Goal: Information Seeking & Learning: Learn about a topic

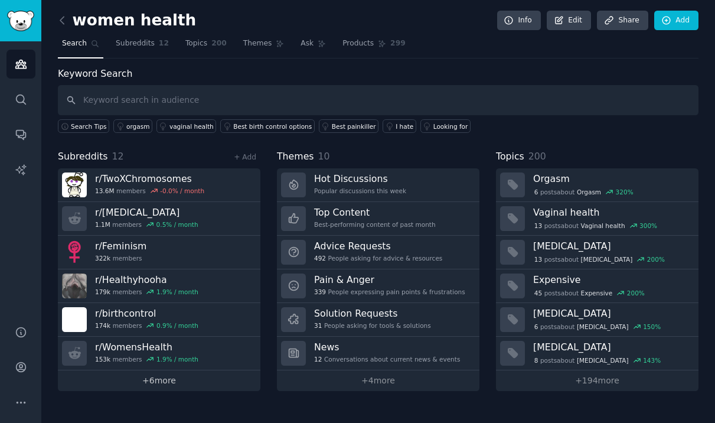
click at [178, 377] on link "+ 6 more" at bounding box center [159, 380] width 202 height 21
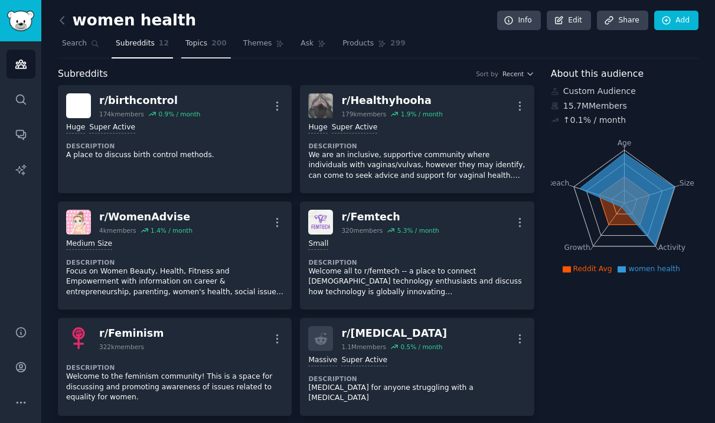
click at [185, 41] on span "Topics" at bounding box center [196, 43] width 22 height 11
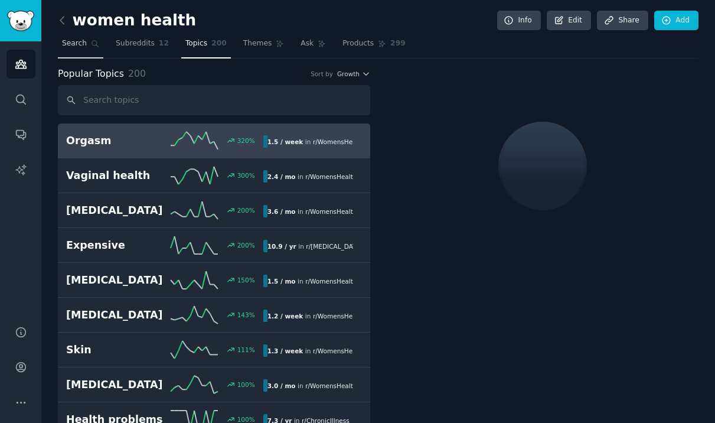
click at [81, 44] on span "Search" at bounding box center [74, 43] width 25 height 11
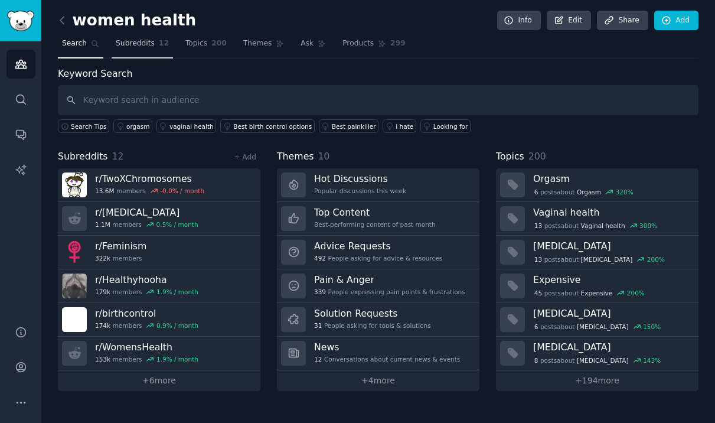
click at [138, 51] on link "Subreddits 12" at bounding box center [142, 46] width 61 height 24
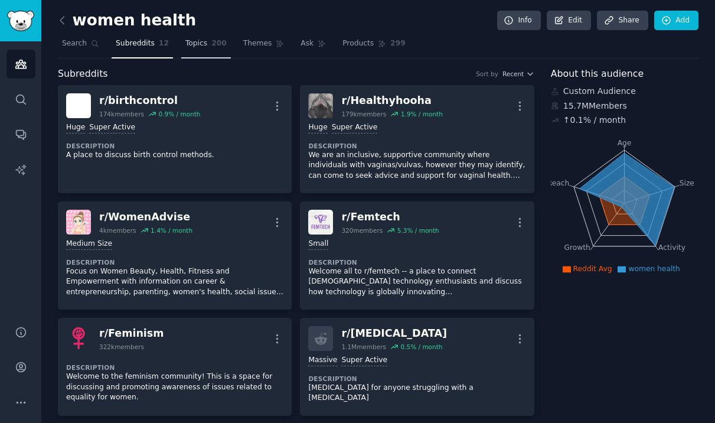
click at [198, 51] on link "Topics 200" at bounding box center [206, 46] width 50 height 24
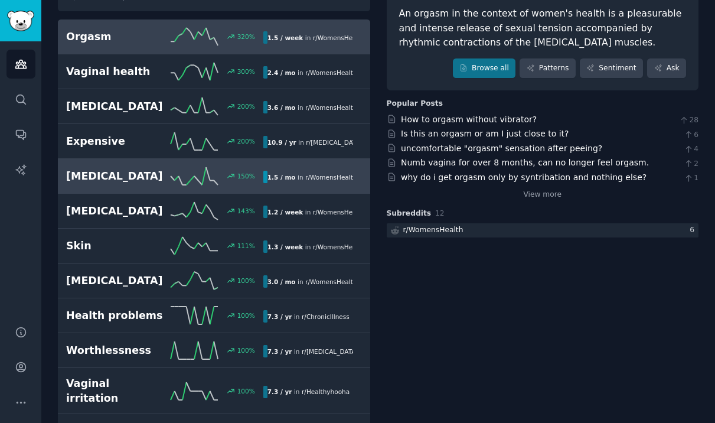
scroll to position [106, 0]
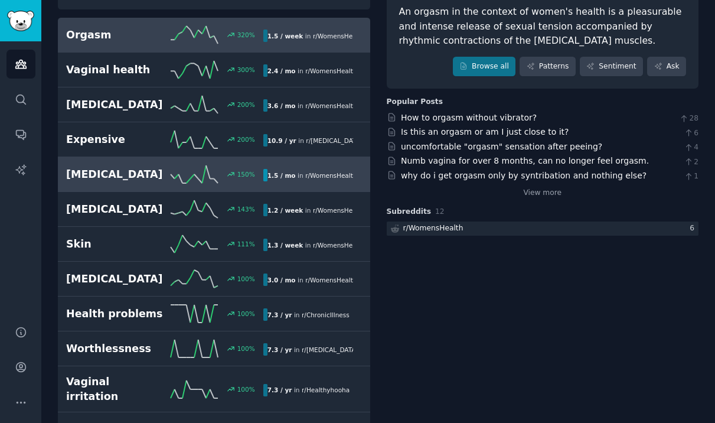
click at [99, 172] on h2 "[MEDICAL_DATA]" at bounding box center [115, 174] width 99 height 15
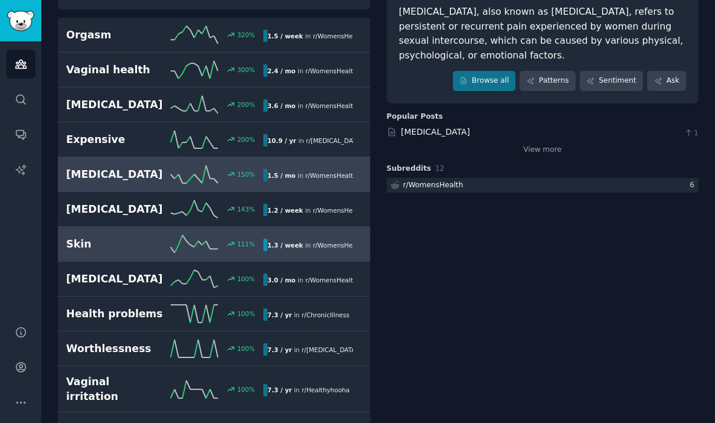
click at [98, 241] on h2 "Skin" at bounding box center [115, 244] width 99 height 15
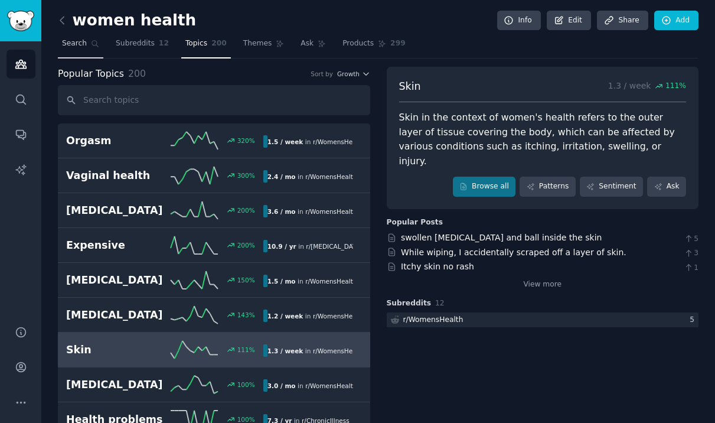
click at [76, 39] on span "Search" at bounding box center [74, 43] width 25 height 11
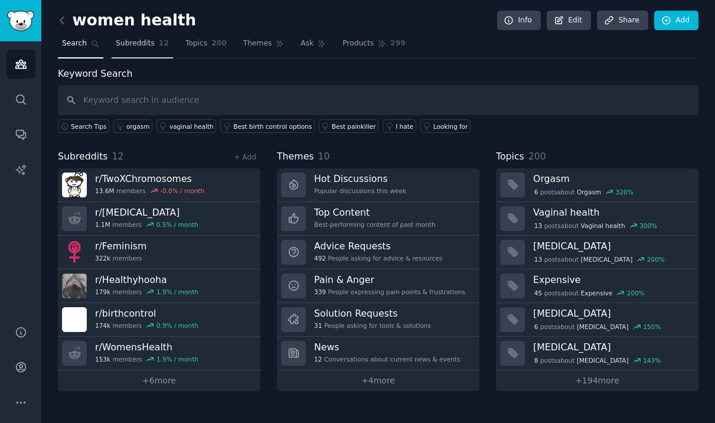
click at [130, 47] on span "Subreddits" at bounding box center [135, 43] width 39 height 11
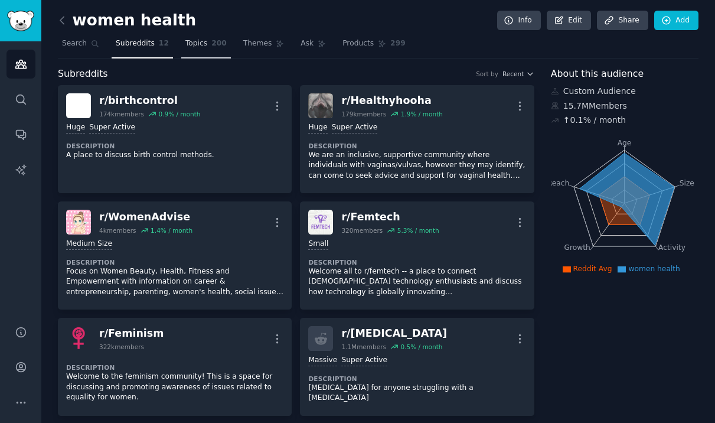
click at [195, 52] on link "Topics 200" at bounding box center [206, 46] width 50 height 24
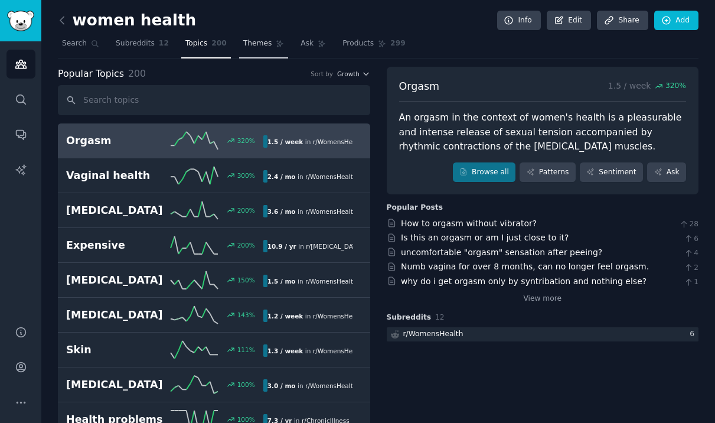
click at [239, 44] on link "Themes" at bounding box center [264, 46] width 50 height 24
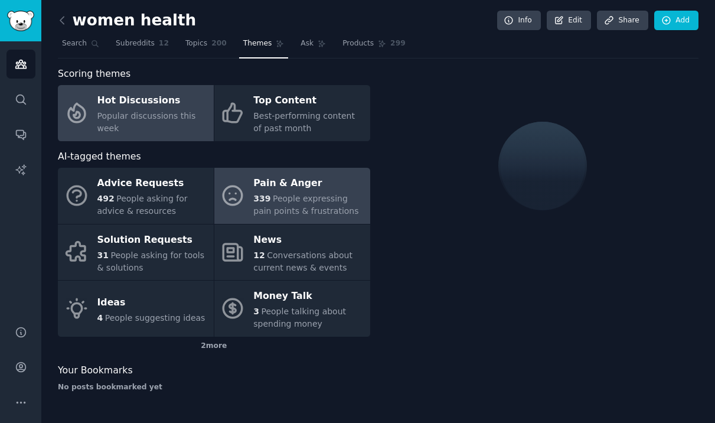
click at [303, 192] on div "Pain & Anger" at bounding box center [308, 183] width 110 height 19
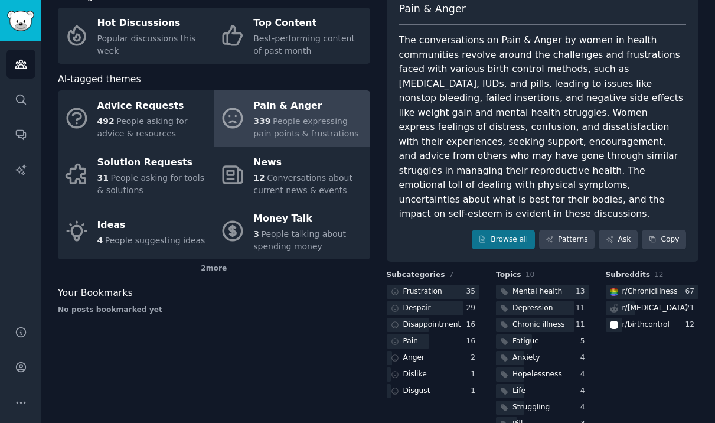
scroll to position [88, 0]
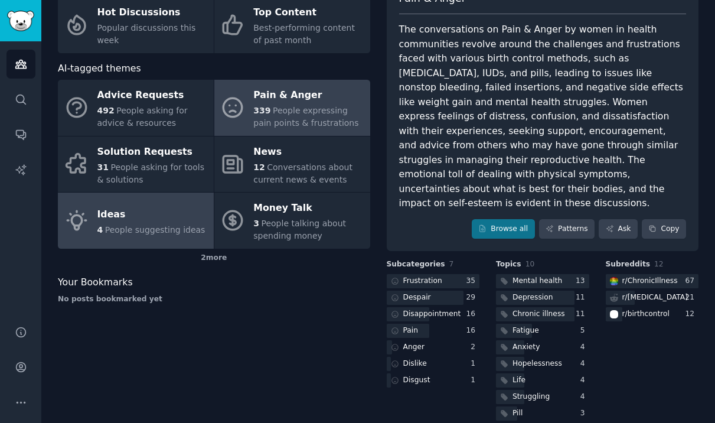
click at [159, 231] on span "People suggesting ideas" at bounding box center [155, 229] width 100 height 9
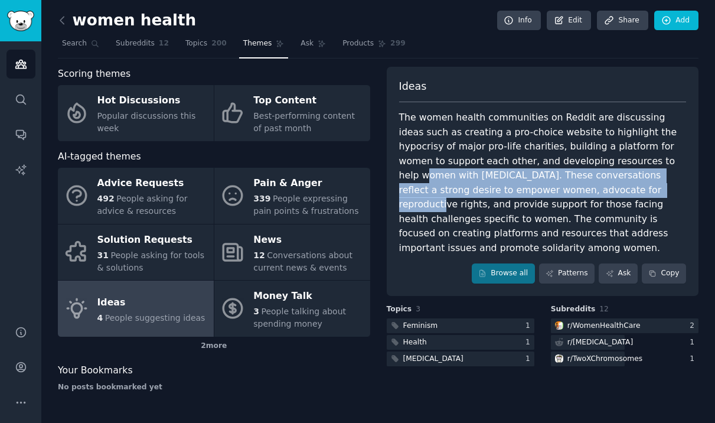
drag, startPoint x: 578, startPoint y: 188, endPoint x: 597, endPoint y: 161, distance: 33.4
click at [597, 161] on div "The women health communities on Reddit are discussing ideas such as creating a …" at bounding box center [542, 182] width 287 height 145
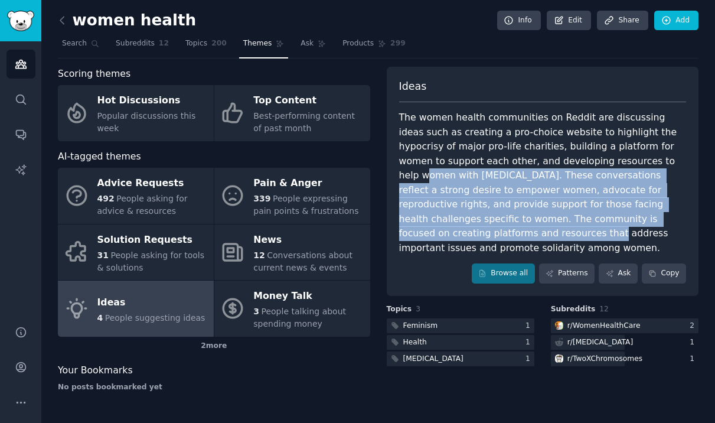
drag, startPoint x: 597, startPoint y: 162, endPoint x: 669, endPoint y: 225, distance: 96.2
click at [669, 225] on div "The women health communities on Reddit are discussing ideas such as creating a …" at bounding box center [542, 182] width 287 height 145
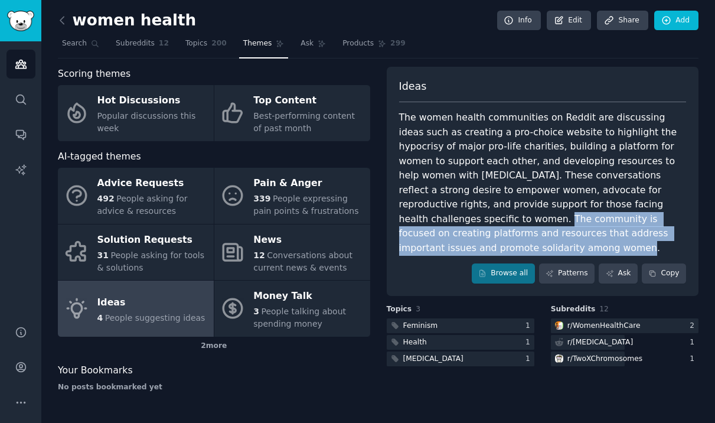
drag, startPoint x: 674, startPoint y: 234, endPoint x: 665, endPoint y: 204, distance: 31.4
click at [665, 204] on div "The women health communities on Reddit are discussing ideas such as creating a …" at bounding box center [542, 182] width 287 height 145
drag, startPoint x: 659, startPoint y: 204, endPoint x: 674, endPoint y: 236, distance: 34.8
click at [674, 236] on div "The women health communities on Reddit are discussing ideas such as creating a …" at bounding box center [542, 182] width 287 height 145
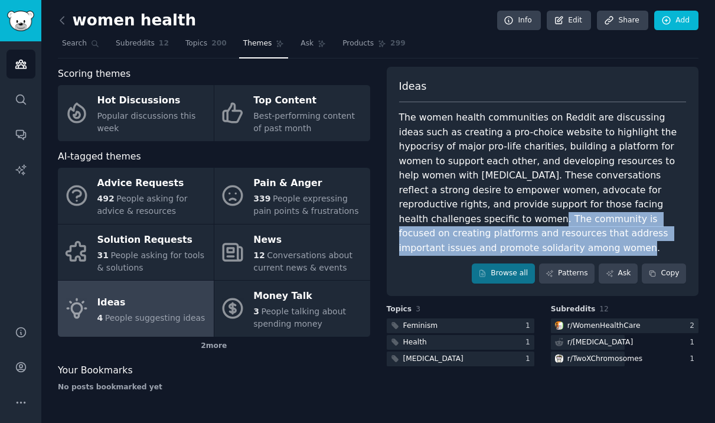
click at [674, 236] on div "The women health communities on Reddit are discussing ideas such as creating a …" at bounding box center [542, 182] width 287 height 145
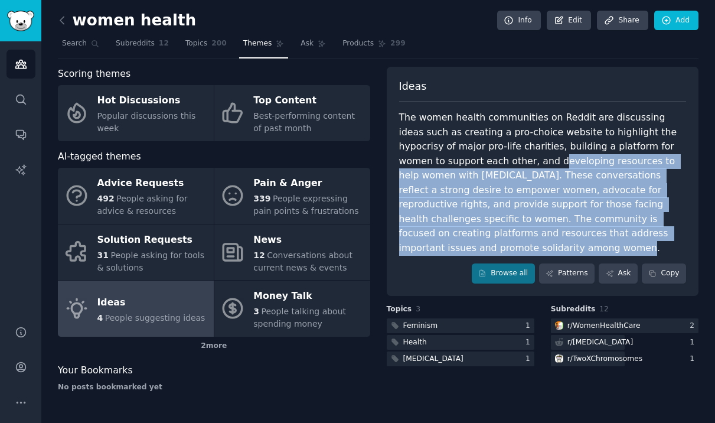
drag, startPoint x: 472, startPoint y: 165, endPoint x: 684, endPoint y: 228, distance: 221.1
click at [684, 228] on div "The women health communities on Reddit are discussing ideas such as creating a …" at bounding box center [542, 182] width 287 height 145
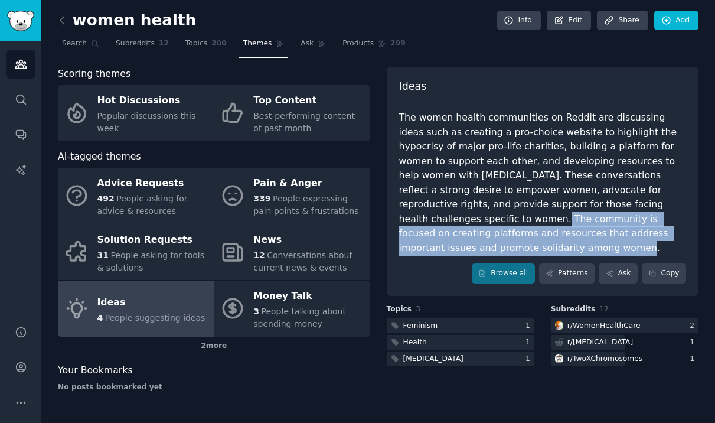
drag, startPoint x: 674, startPoint y: 233, endPoint x: 661, endPoint y: 208, distance: 28.5
click at [661, 208] on div "The women health communities on Reddit are discussing ideas such as creating a …" at bounding box center [542, 182] width 287 height 145
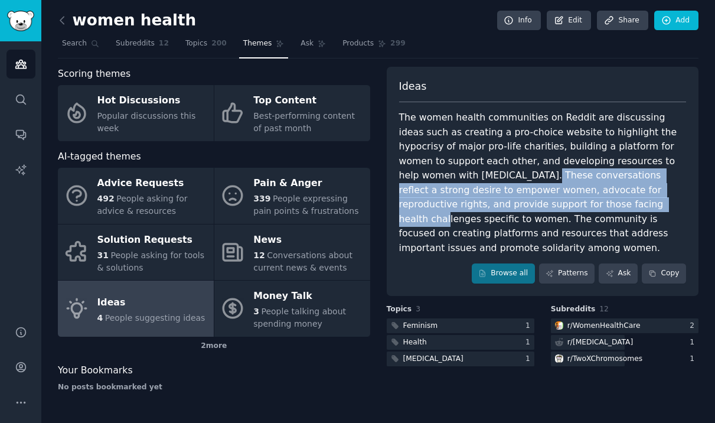
drag, startPoint x: 463, startPoint y: 176, endPoint x: 550, endPoint y: 204, distance: 90.5
click at [550, 204] on div "The women health communities on Reddit are discussing ideas such as creating a …" at bounding box center [542, 182] width 287 height 145
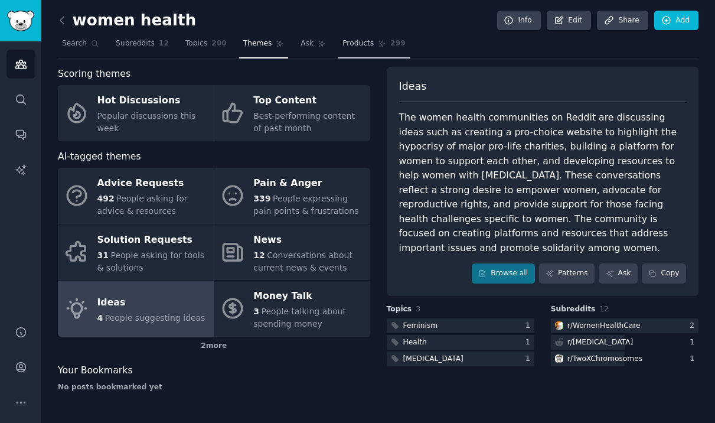
click at [360, 44] on span "Products" at bounding box center [357, 43] width 31 height 11
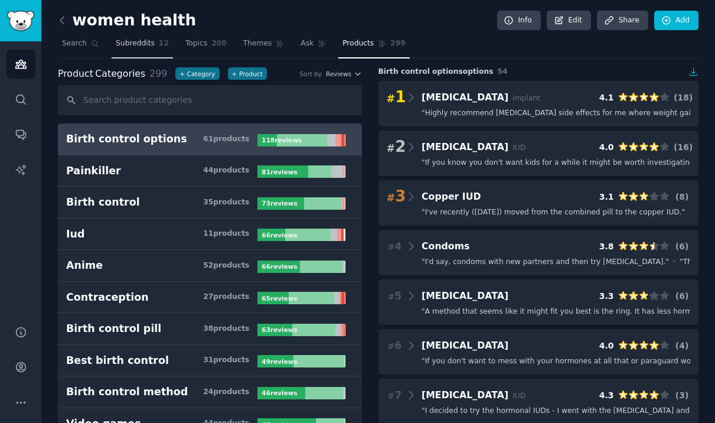
click at [135, 43] on span "Subreddits" at bounding box center [135, 43] width 39 height 11
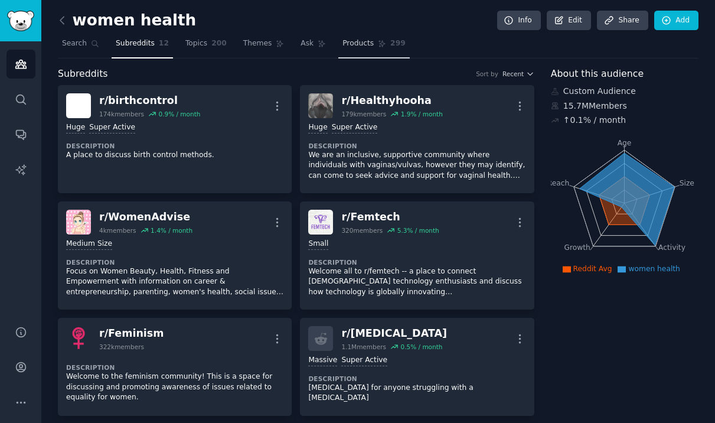
click at [359, 49] on link "Products 299" at bounding box center [373, 46] width 71 height 24
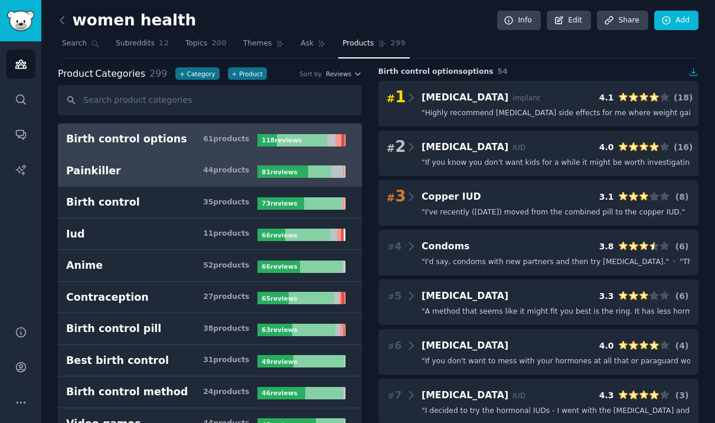
click at [118, 166] on h3 "Painkiller 44 product s" at bounding box center [161, 171] width 191 height 15
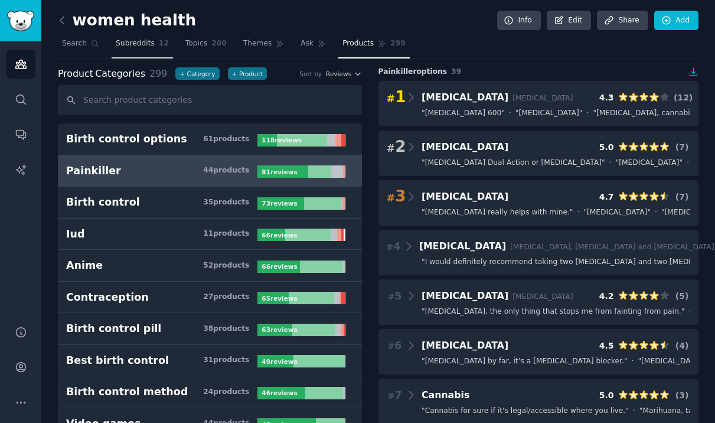
click at [126, 43] on span "Subreddits" at bounding box center [135, 43] width 39 height 11
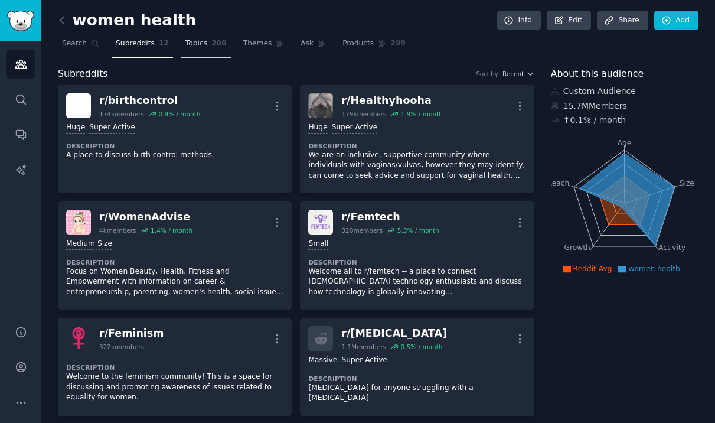
click at [194, 51] on link "Topics 200" at bounding box center [206, 46] width 50 height 24
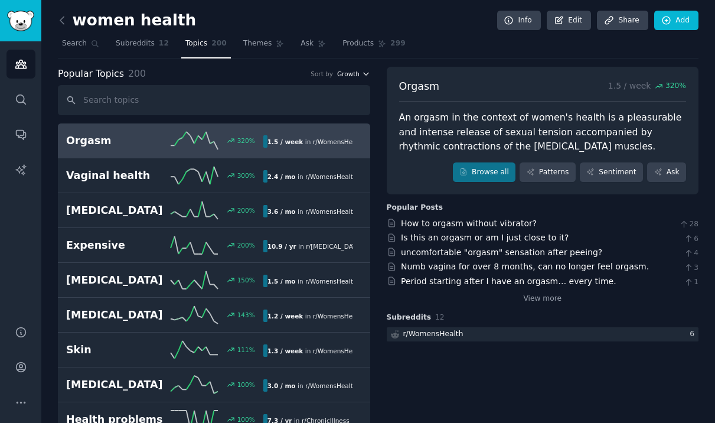
click at [351, 71] on span "Growth" at bounding box center [348, 74] width 22 height 8
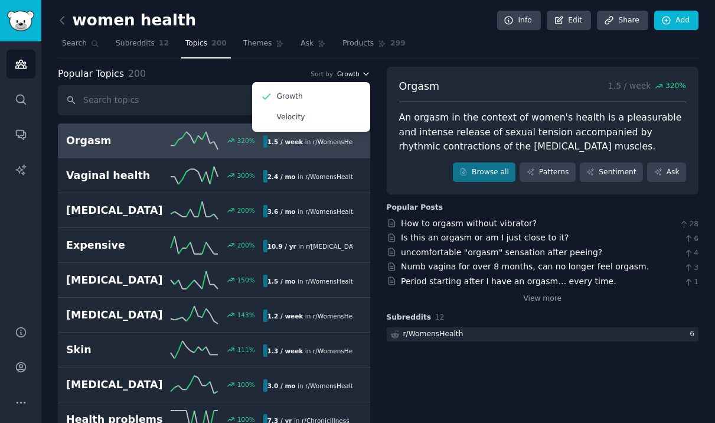
click at [351, 73] on span "Growth" at bounding box center [348, 74] width 22 height 8
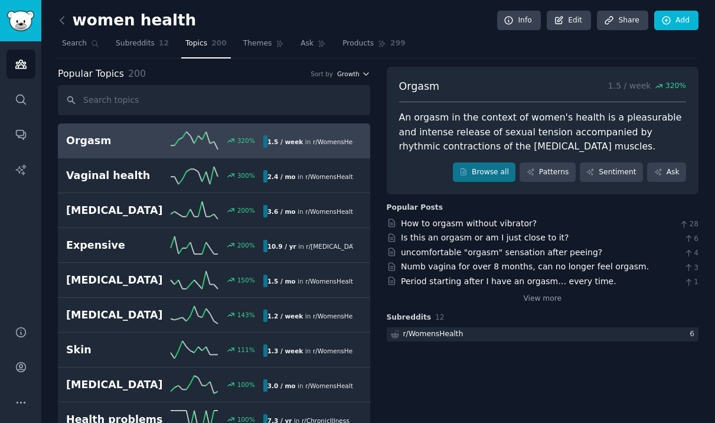
click at [351, 73] on span "Growth" at bounding box center [348, 74] width 22 height 8
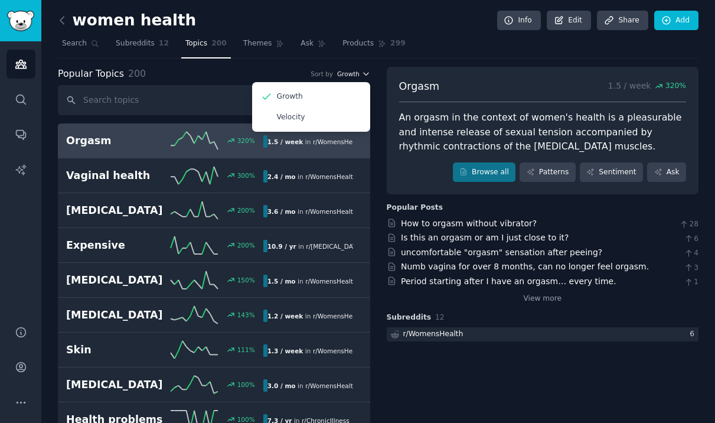
click at [357, 70] on span "Growth" at bounding box center [348, 74] width 22 height 8
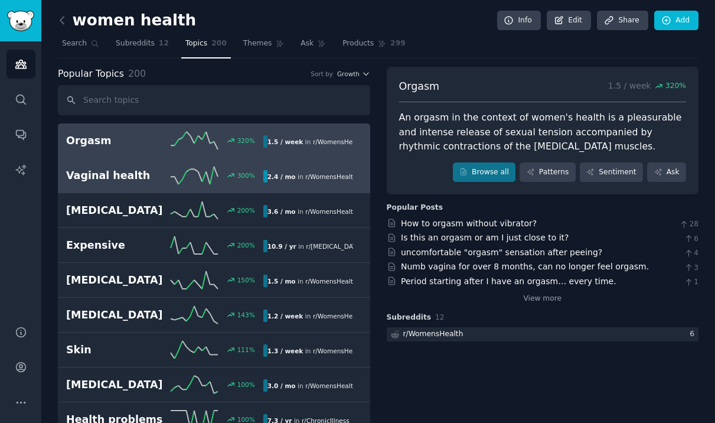
click at [110, 166] on div "Vaginal health 300 % 2.4 / mo in r/ WomensHealth , r/ Healthyhooha" at bounding box center [214, 175] width 296 height 18
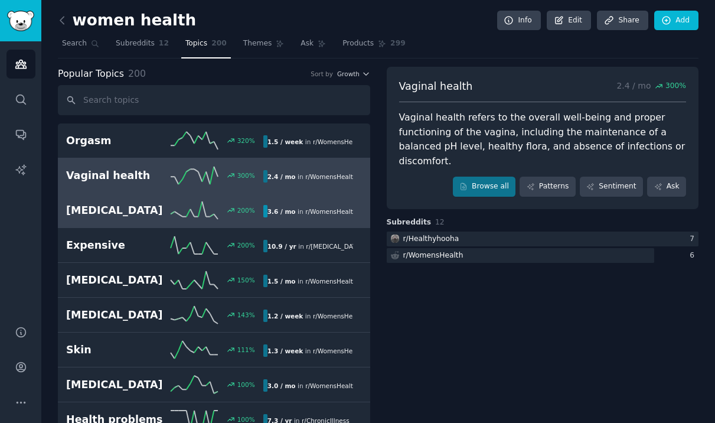
click at [139, 205] on h2 "[MEDICAL_DATA]" at bounding box center [115, 210] width 99 height 15
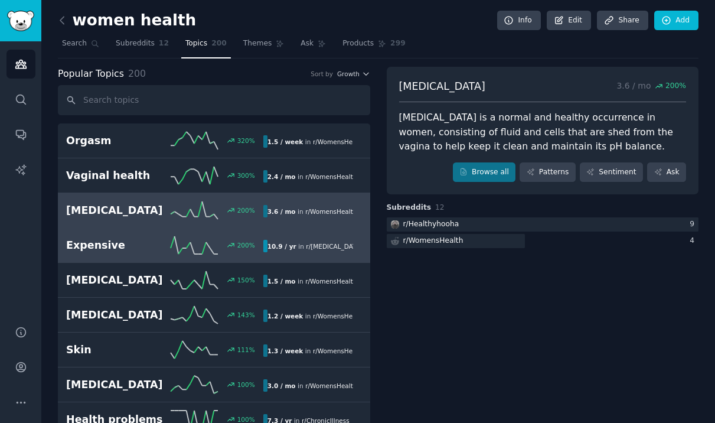
click at [155, 246] on h2 "Expensive" at bounding box center [115, 245] width 99 height 15
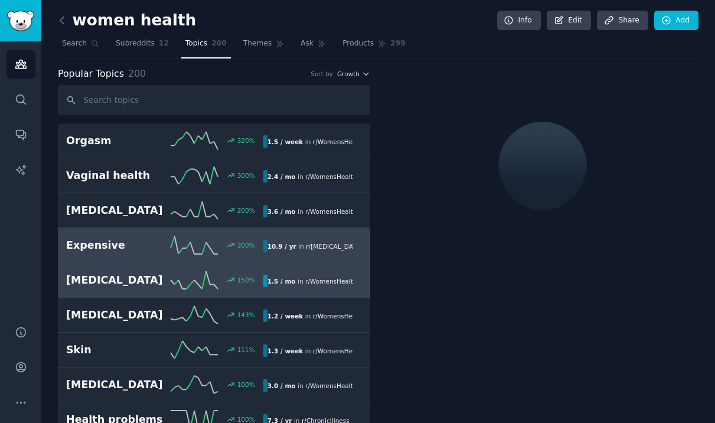
click at [155, 276] on h2 "[MEDICAL_DATA]" at bounding box center [115, 280] width 99 height 15
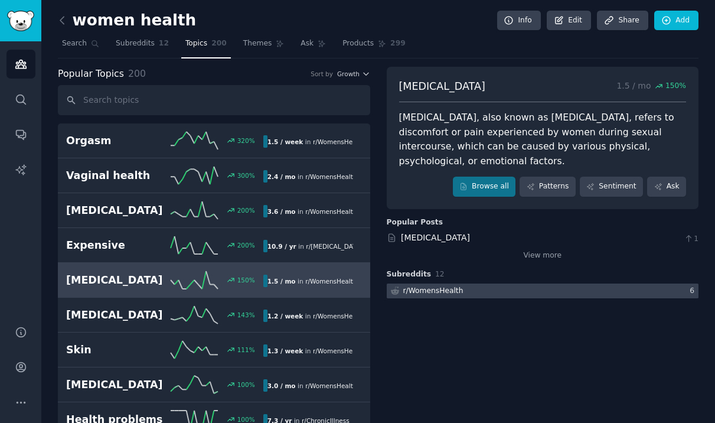
click at [424, 286] on div "r/ WomensHealth" at bounding box center [433, 291] width 60 height 11
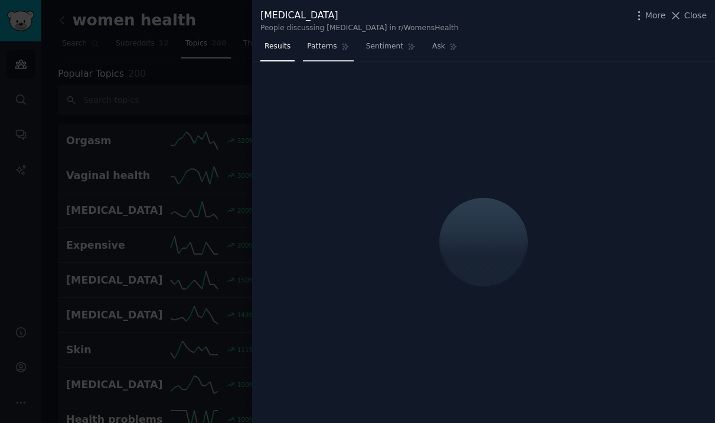
click at [321, 44] on span "Patterns" at bounding box center [322, 46] width 30 height 11
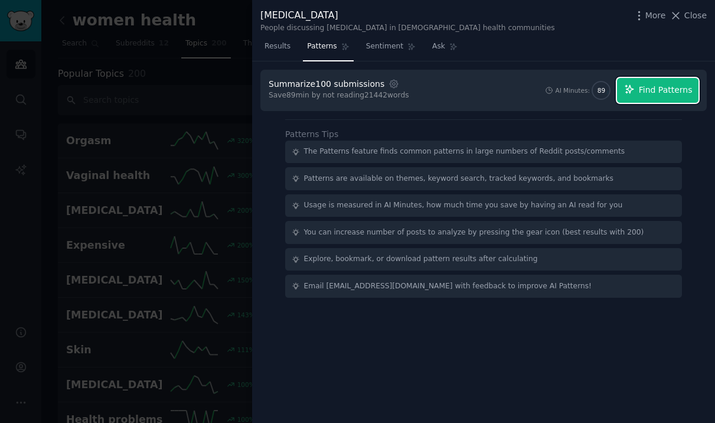
click at [665, 90] on span "Find Patterns" at bounding box center [666, 90] width 54 height 12
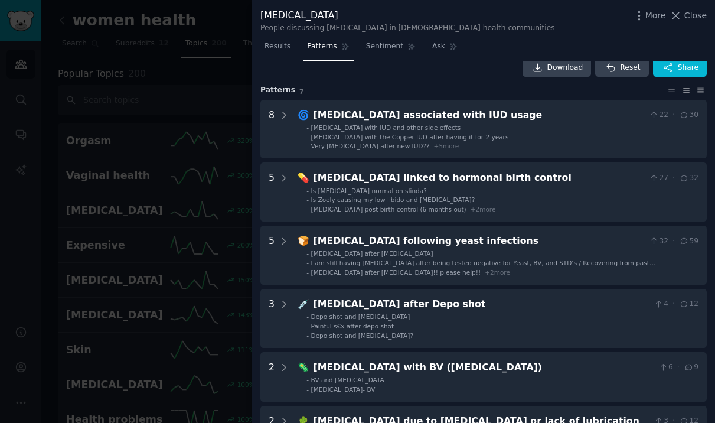
scroll to position [15, 0]
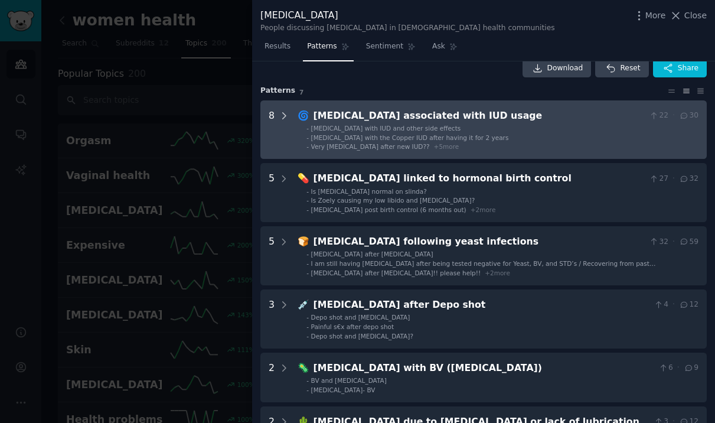
click at [285, 117] on icon at bounding box center [284, 115] width 11 height 11
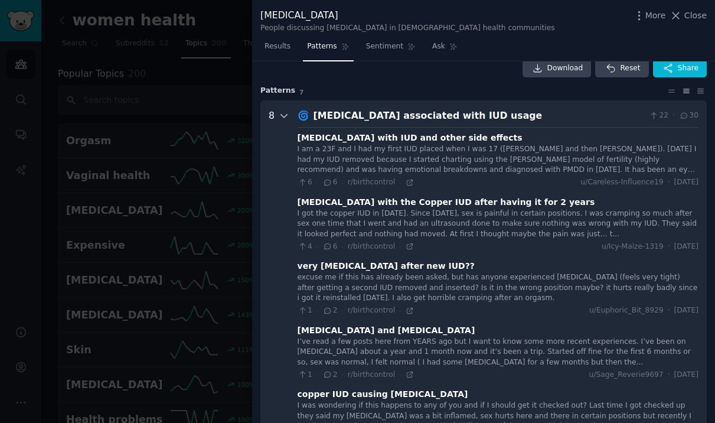
scroll to position [54, 0]
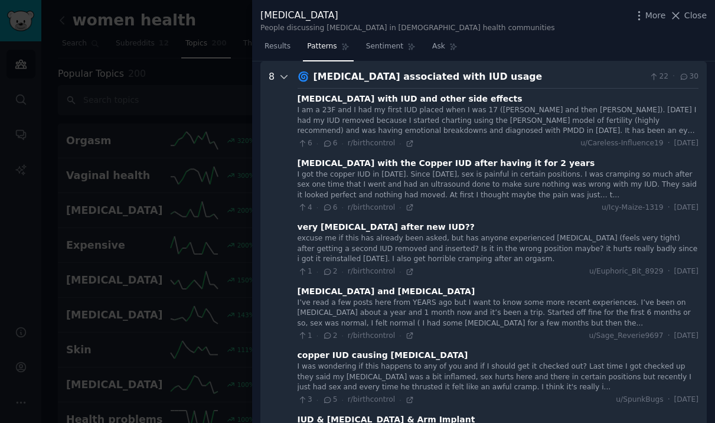
click at [282, 73] on icon at bounding box center [284, 76] width 11 height 11
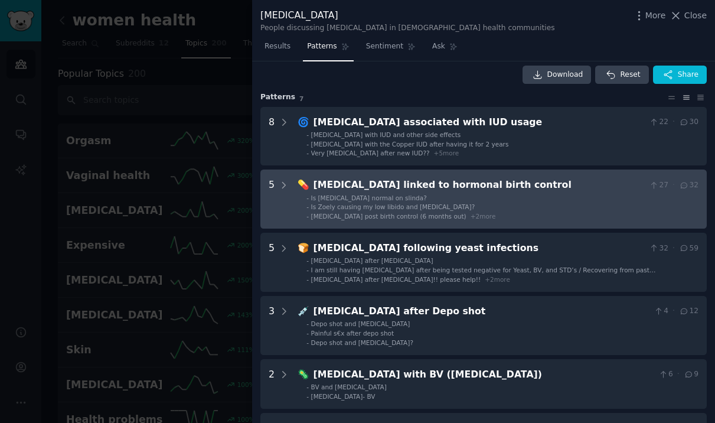
scroll to position [5, 0]
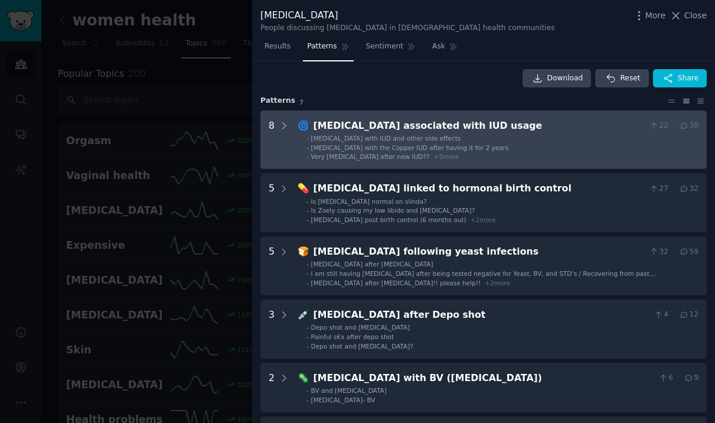
click at [554, 161] on usage "8 🌀 [MEDICAL_DATA] associated with IUD usage 22 · 30 - [MEDICAL_DATA] with IUD …" at bounding box center [483, 139] width 446 height 59
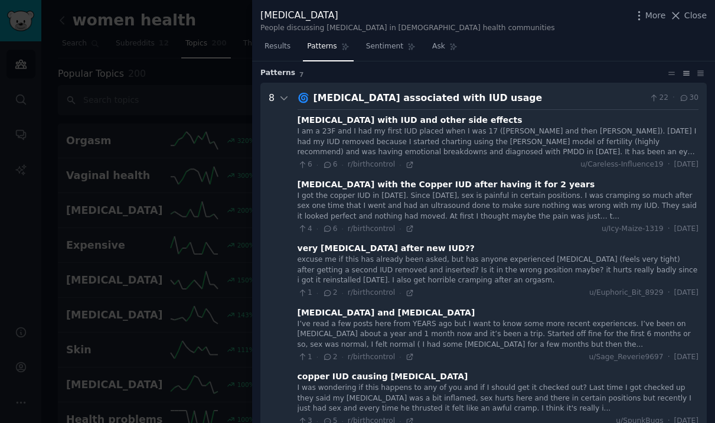
scroll to position [54, 0]
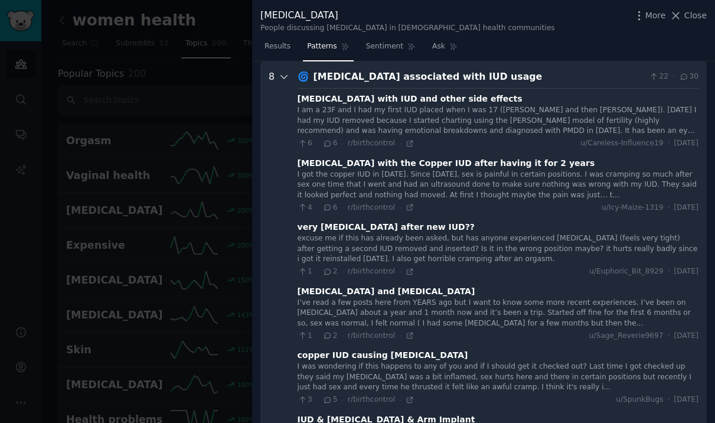
click at [282, 78] on icon at bounding box center [284, 76] width 11 height 11
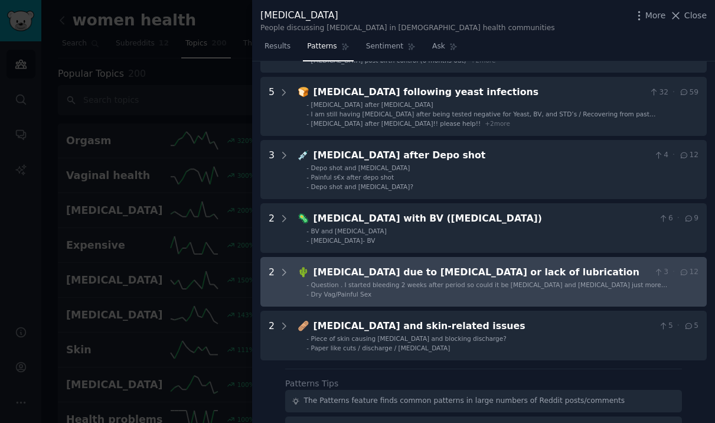
scroll to position [0, 0]
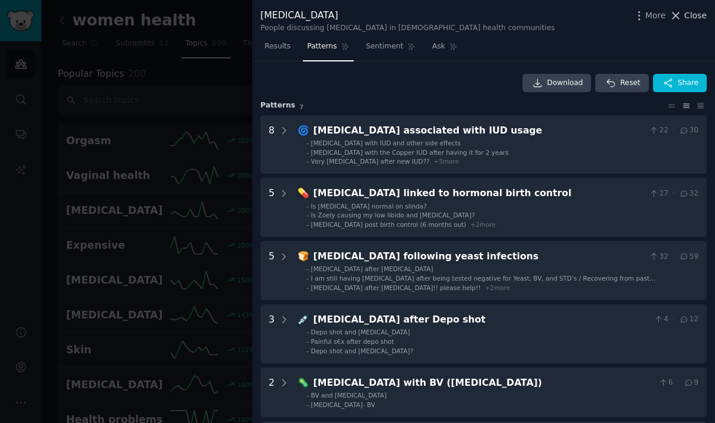
click at [695, 11] on span "Close" at bounding box center [695, 15] width 22 height 12
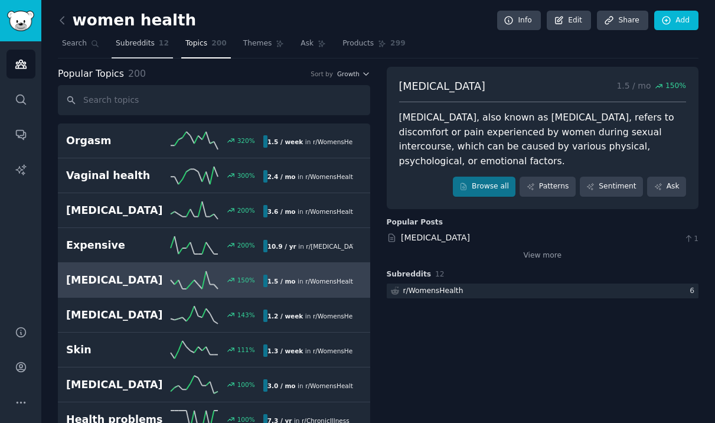
click at [116, 40] on span "Subreddits" at bounding box center [135, 43] width 39 height 11
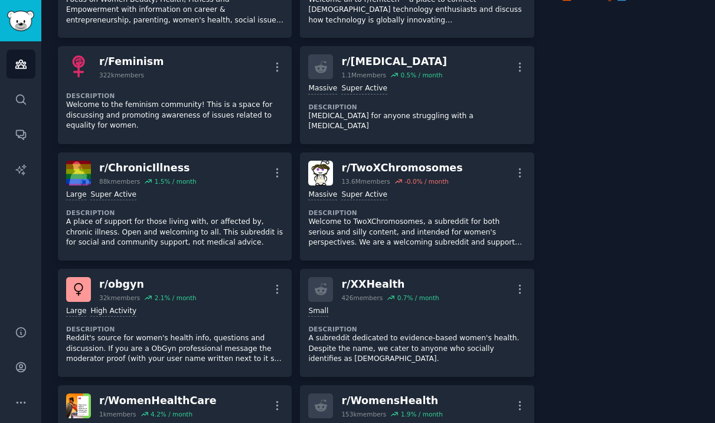
scroll to position [272, 0]
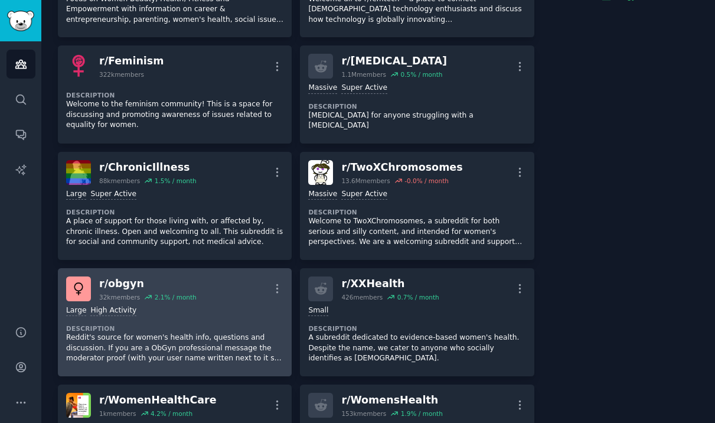
click at [222, 361] on p "Reddit's source for women's health info, questions and discussion. If you are a…" at bounding box center [174, 347] width 217 height 31
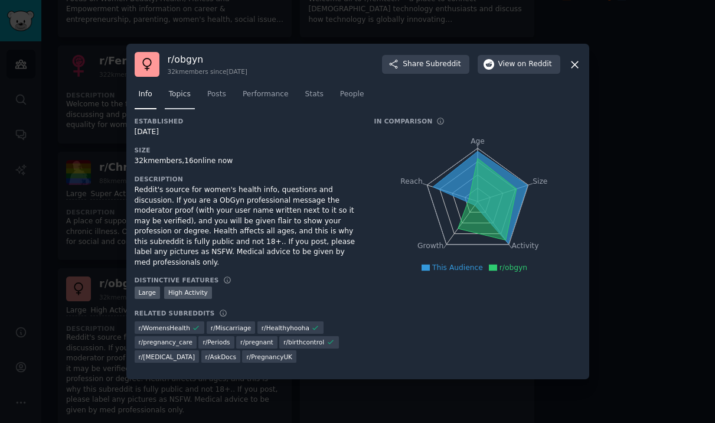
click at [171, 100] on span "Topics" at bounding box center [180, 94] width 22 height 11
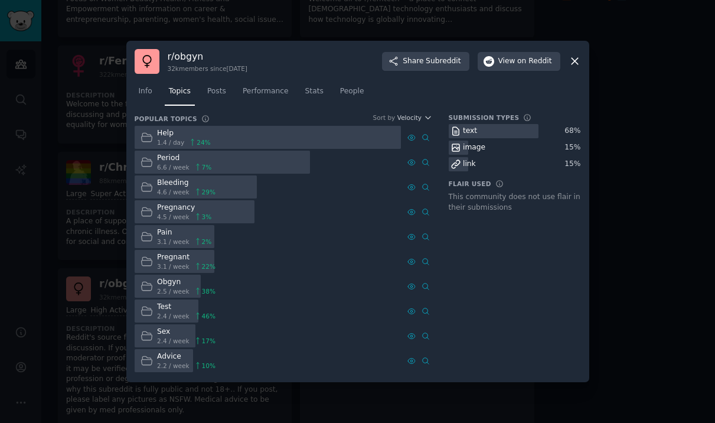
click at [296, 137] on div at bounding box center [268, 137] width 267 height 23
click at [220, 91] on span "Posts" at bounding box center [216, 91] width 19 height 11
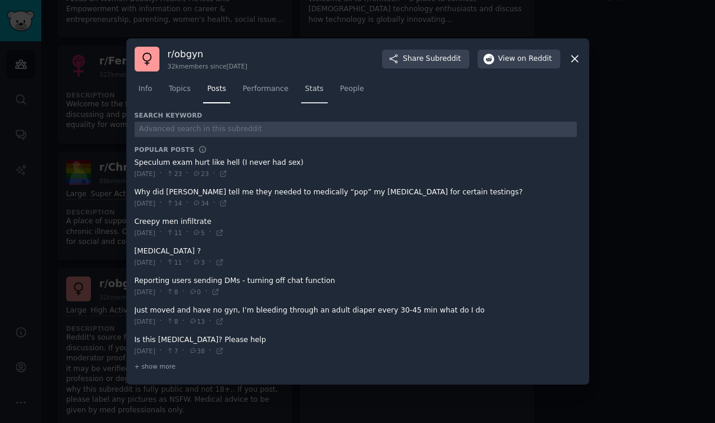
click at [320, 96] on link "Stats" at bounding box center [314, 92] width 27 height 24
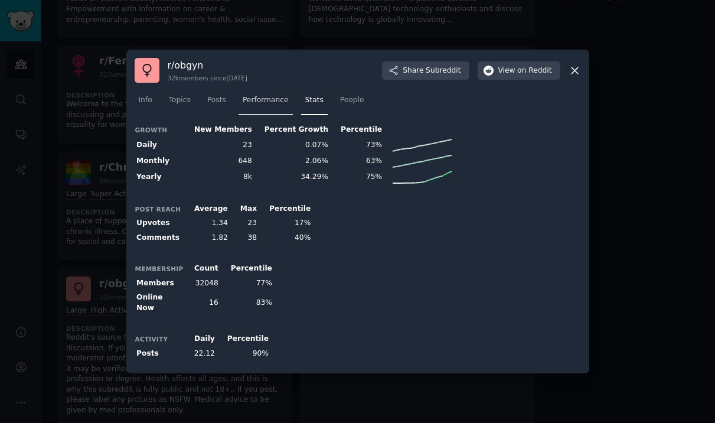
click at [267, 106] on span "Performance" at bounding box center [266, 100] width 46 height 11
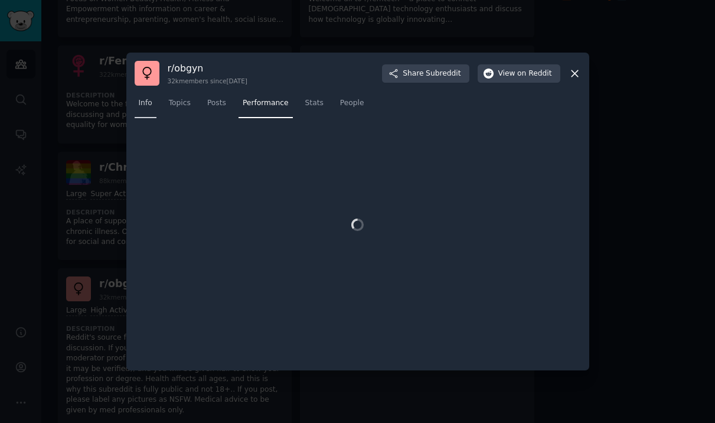
click at [151, 100] on span "Info" at bounding box center [146, 103] width 14 height 11
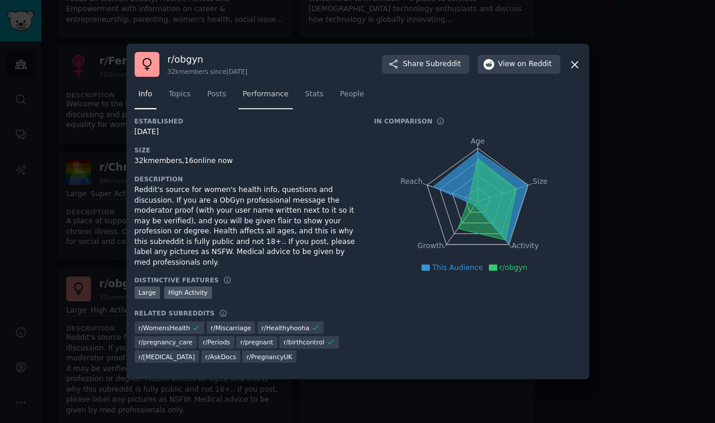
click at [261, 100] on span "Performance" at bounding box center [266, 94] width 46 height 11
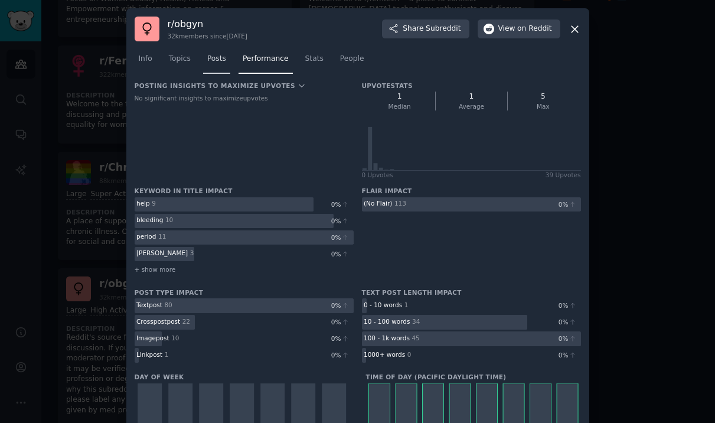
click at [214, 58] on span "Posts" at bounding box center [216, 59] width 19 height 11
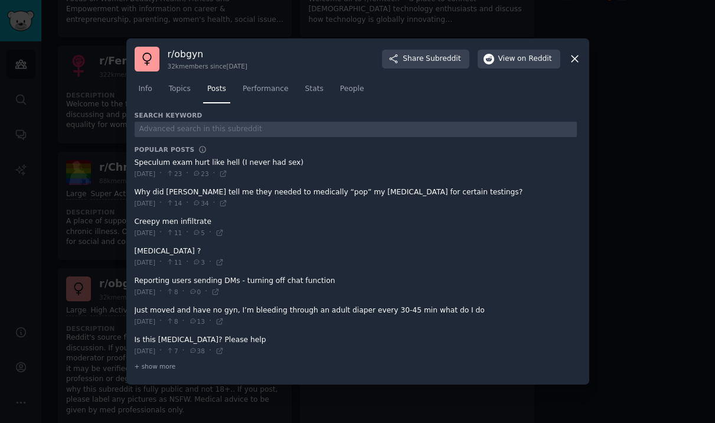
click at [189, 191] on span at bounding box center [356, 197] width 442 height 29
click at [168, 190] on span at bounding box center [356, 197] width 442 height 29
click at [153, 196] on span at bounding box center [356, 197] width 442 height 29
click at [226, 205] on icon at bounding box center [223, 202] width 5 height 5
click at [632, 66] on div at bounding box center [357, 211] width 715 height 423
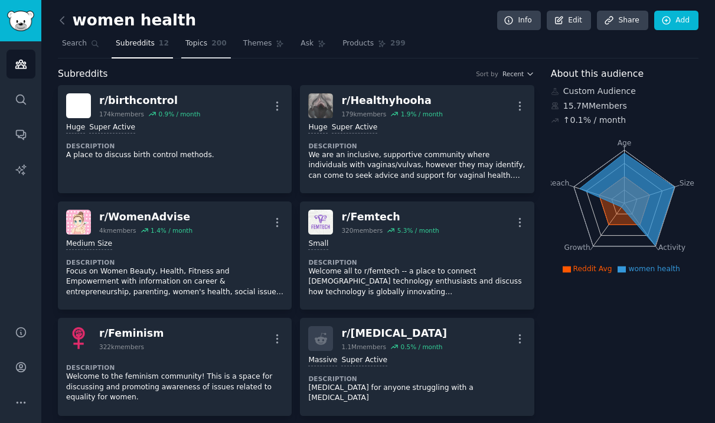
click at [197, 47] on span "Topics" at bounding box center [196, 43] width 22 height 11
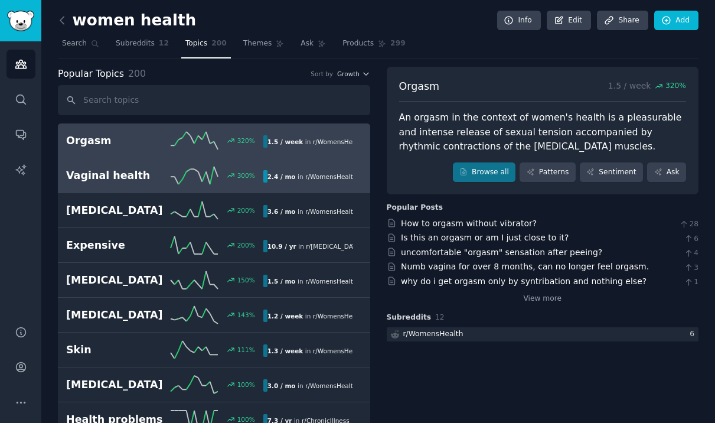
click at [95, 171] on h2 "Vaginal health" at bounding box center [115, 175] width 99 height 15
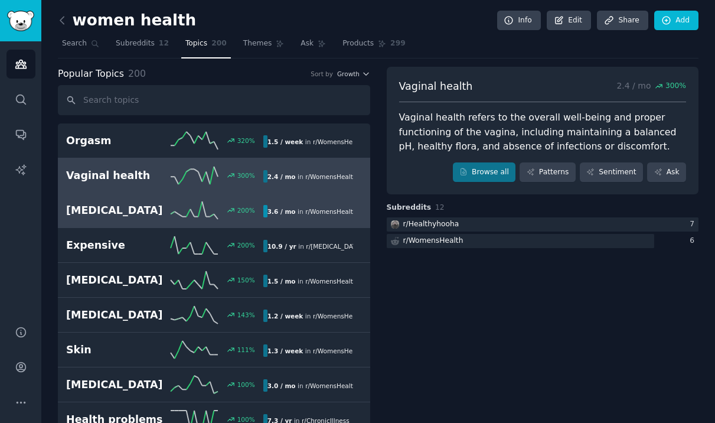
click at [109, 213] on h2 "[MEDICAL_DATA]" at bounding box center [115, 210] width 99 height 15
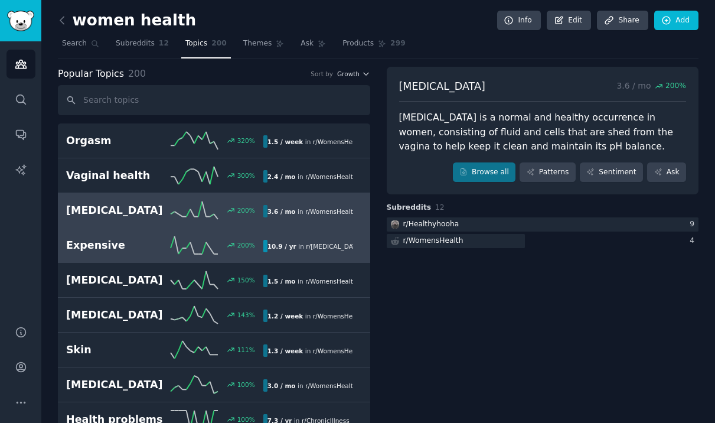
click at [113, 251] on h2 "Expensive" at bounding box center [115, 245] width 99 height 15
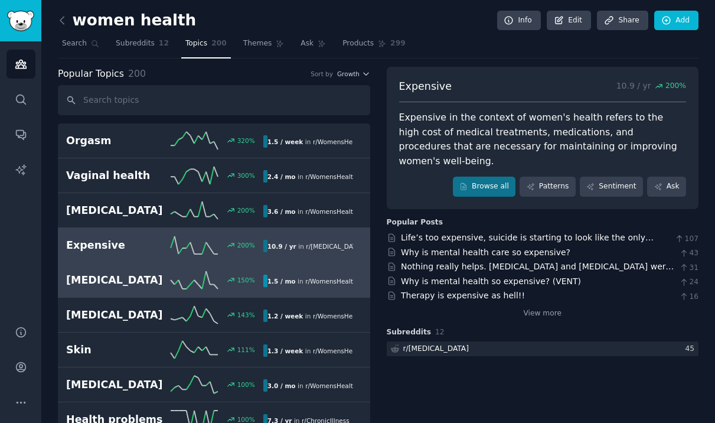
click at [133, 286] on h2 "[MEDICAL_DATA]" at bounding box center [115, 280] width 99 height 15
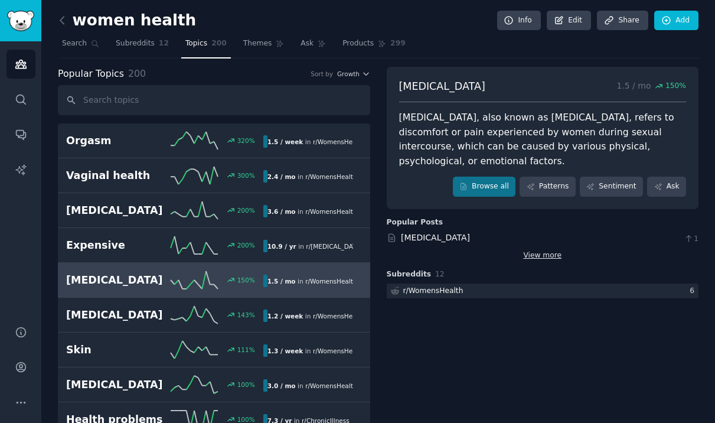
click at [538, 250] on link "View more" at bounding box center [542, 255] width 38 height 11
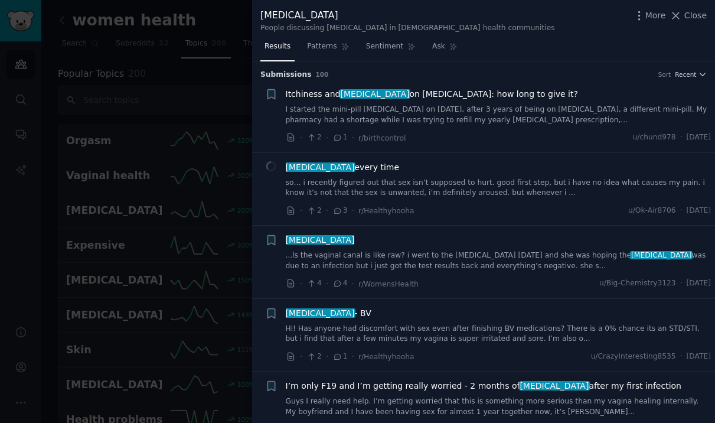
click at [475, 260] on link "...ls the vaginal canal is like raw? i went to the [MEDICAL_DATA] [DATE] and sh…" at bounding box center [499, 260] width 426 height 21
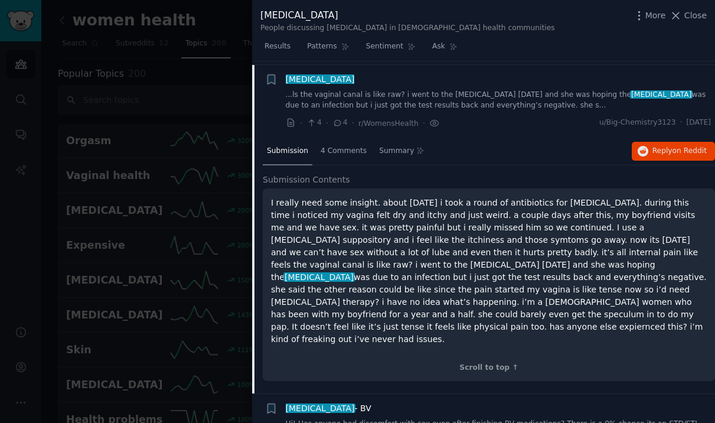
scroll to position [164, 0]
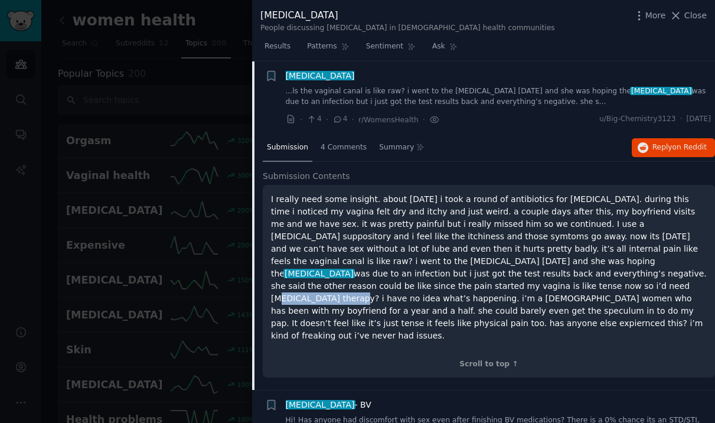
drag, startPoint x: 359, startPoint y: 285, endPoint x: 430, endPoint y: 283, distance: 70.8
click at [430, 283] on p "I really need some insight. about [DATE] i took a round of antibiotics for [MED…" at bounding box center [489, 267] width 436 height 149
drag, startPoint x: 430, startPoint y: 283, endPoint x: 357, endPoint y: 287, distance: 72.7
click at [357, 287] on p "I really need some insight. about [DATE] i took a round of antibiotics for [MED…" at bounding box center [489, 267] width 436 height 149
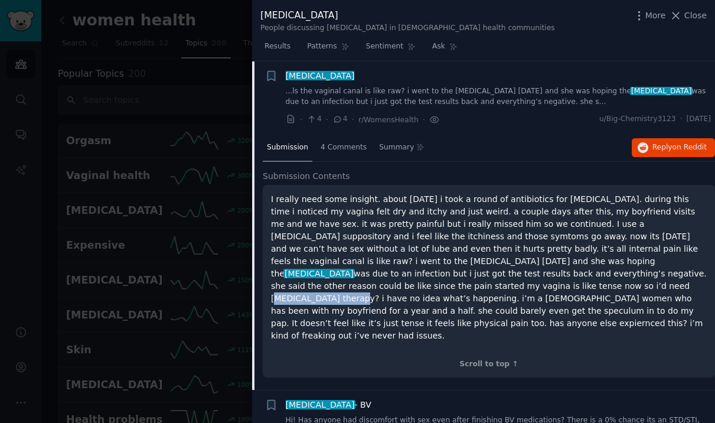
copy p "[MEDICAL_DATA] therapy"
click at [335, 139] on div "4 Comments" at bounding box center [343, 148] width 54 height 28
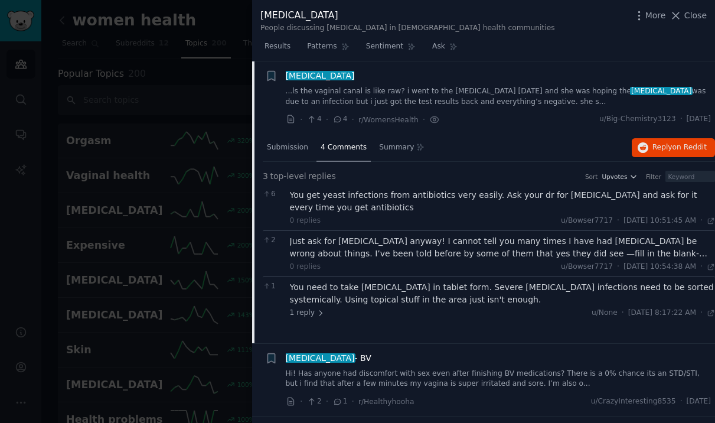
click at [215, 290] on div at bounding box center [357, 211] width 715 height 423
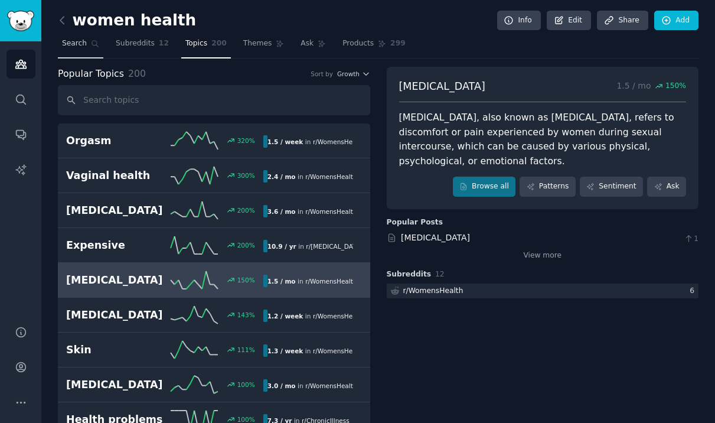
click at [71, 45] on span "Search" at bounding box center [74, 43] width 25 height 11
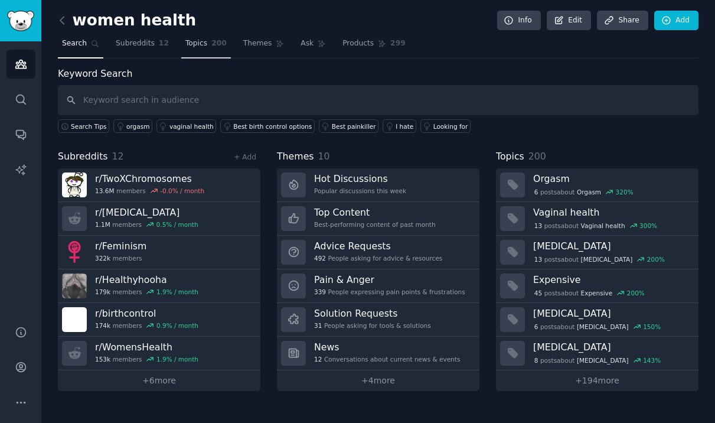
click at [207, 52] on link "Topics 200" at bounding box center [206, 46] width 50 height 24
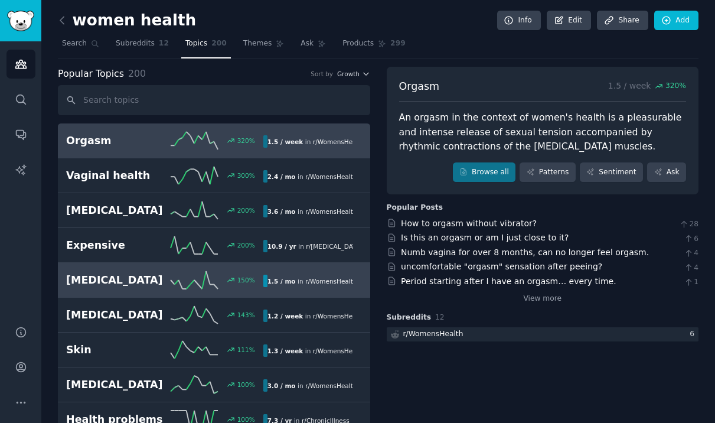
click at [112, 283] on h2 "[MEDICAL_DATA]" at bounding box center [115, 280] width 99 height 15
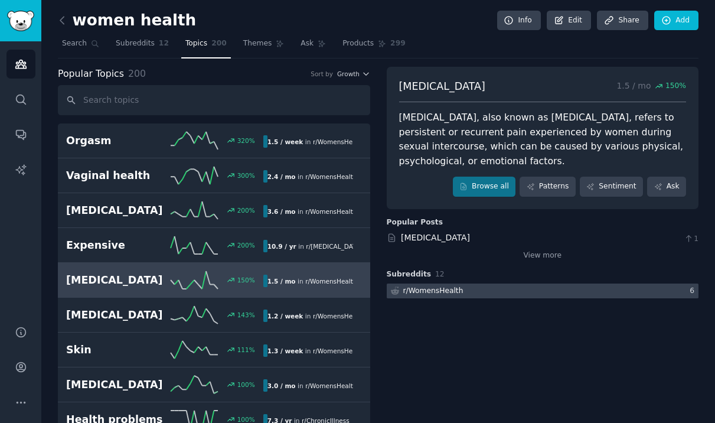
click at [462, 291] on div at bounding box center [543, 290] width 312 height 15
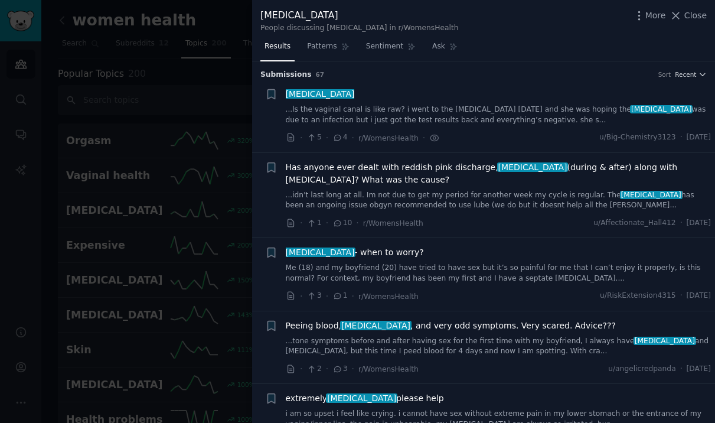
click at [360, 109] on link "...ls the vaginal canal is like raw? i went to the [MEDICAL_DATA] [DATE] and sh…" at bounding box center [499, 114] width 426 height 21
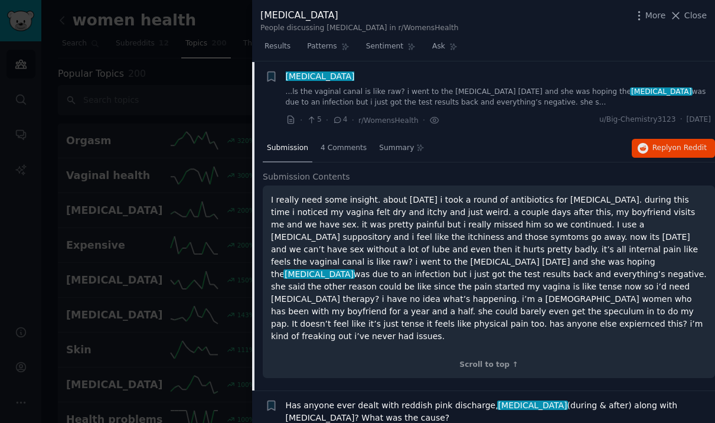
scroll to position [18, 0]
click at [352, 143] on span "4 Comments" at bounding box center [344, 147] width 46 height 11
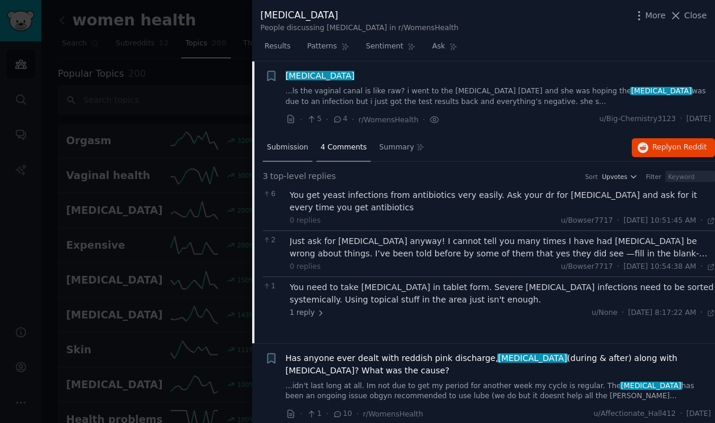
click at [296, 151] on span "Submission" at bounding box center [287, 147] width 41 height 11
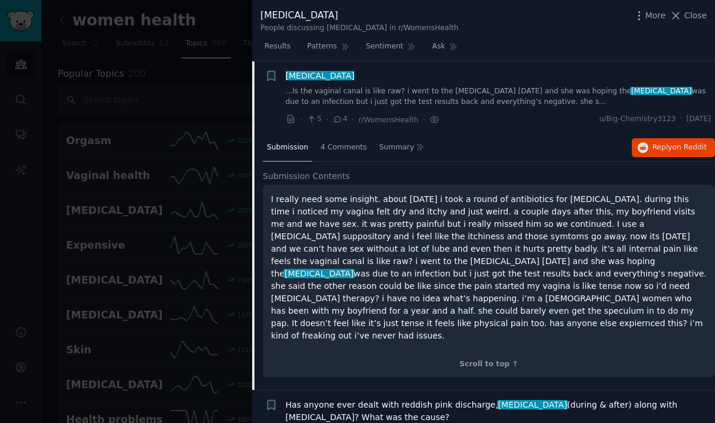
click at [535, 298] on p "I really need some insight. about [DATE] i took a round of antibiotics for [MED…" at bounding box center [489, 267] width 436 height 149
drag, startPoint x: 271, startPoint y: 259, endPoint x: 321, endPoint y: 260, distance: 50.2
click at [321, 260] on p "I really need some insight. about [DATE] i took a round of antibiotics for [MED…" at bounding box center [489, 267] width 436 height 149
copy p "[MEDICAL_DATA]"
click at [202, 273] on div at bounding box center [357, 211] width 715 height 423
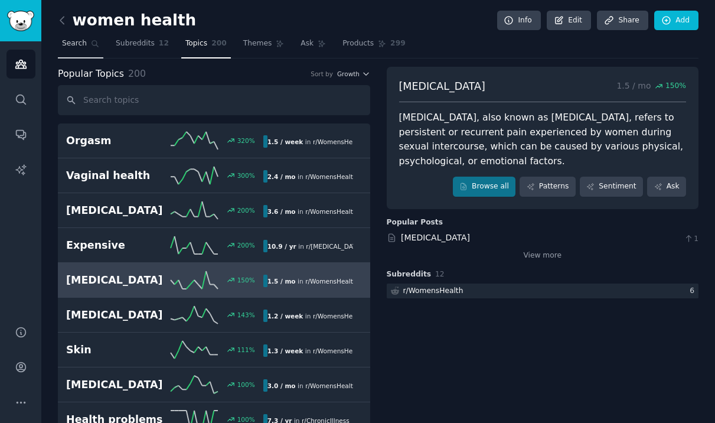
click at [75, 41] on span "Search" at bounding box center [74, 43] width 25 height 11
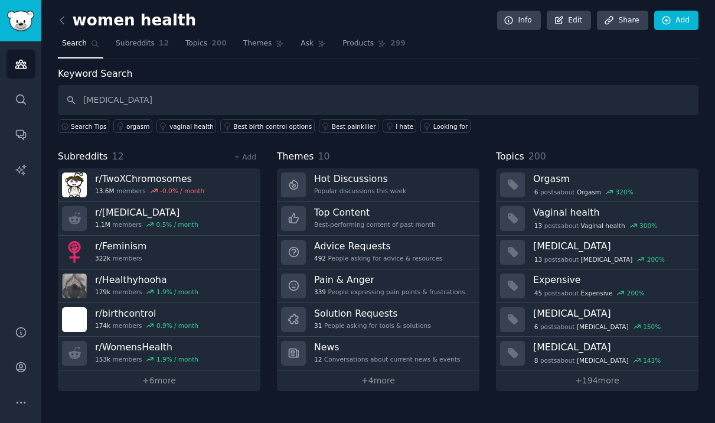
type input "[MEDICAL_DATA]"
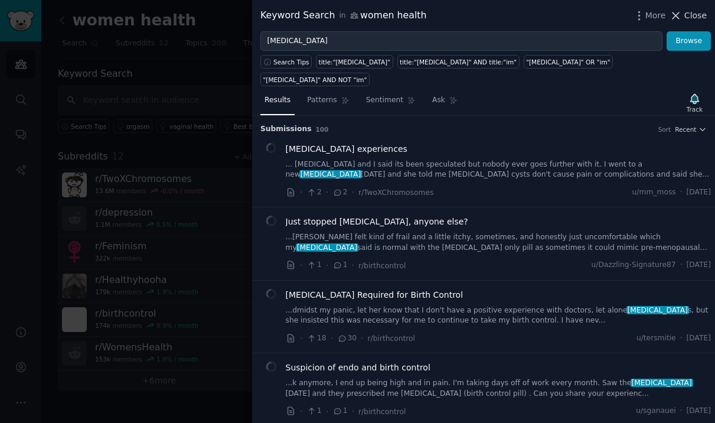
click at [688, 12] on span "Close" at bounding box center [695, 15] width 22 height 12
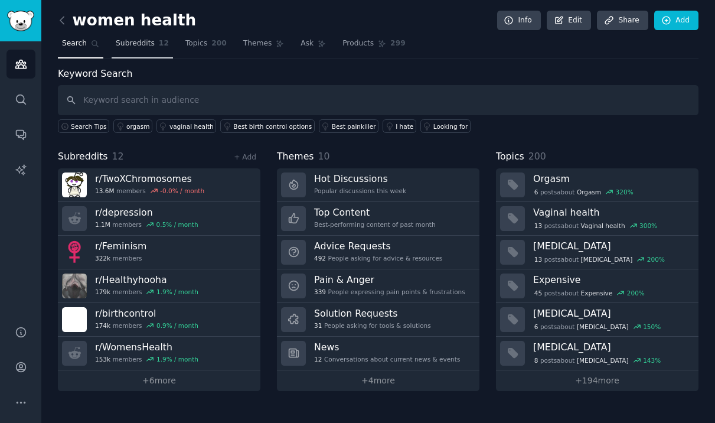
click at [148, 45] on span "Subreddits" at bounding box center [135, 43] width 39 height 11
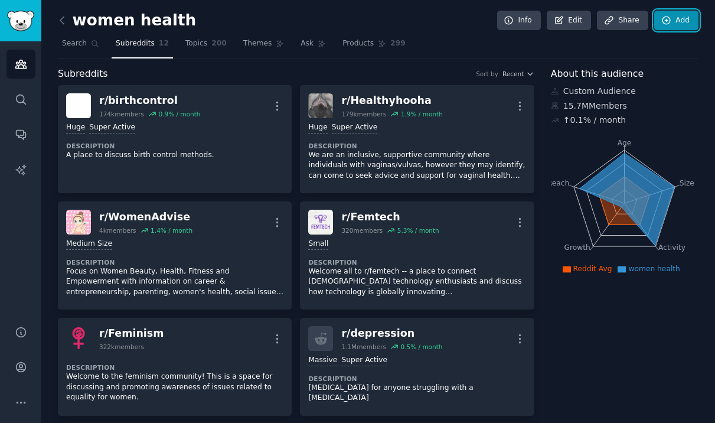
click at [671, 12] on link "Add" at bounding box center [676, 21] width 44 height 20
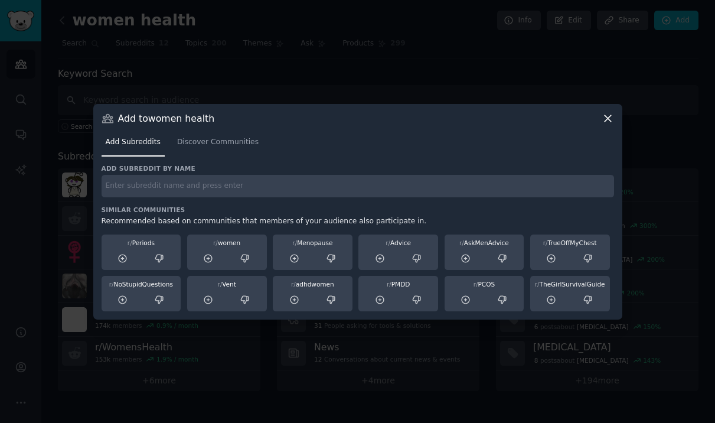
click at [132, 177] on input "text" at bounding box center [358, 186] width 512 height 23
click at [214, 141] on span "Discover Communities" at bounding box center [217, 142] width 81 height 11
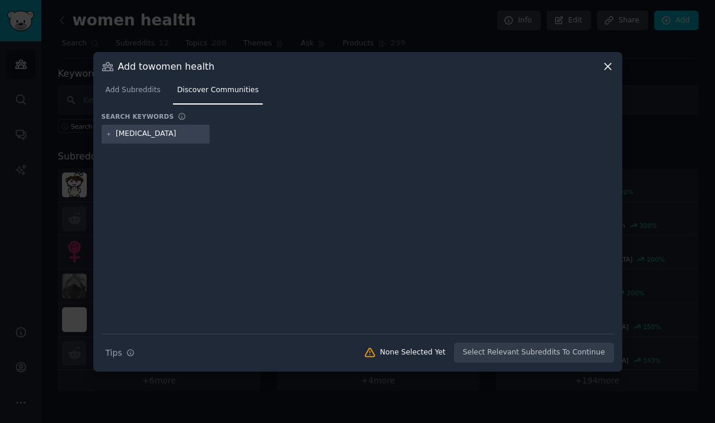
type input "[MEDICAL_DATA]"
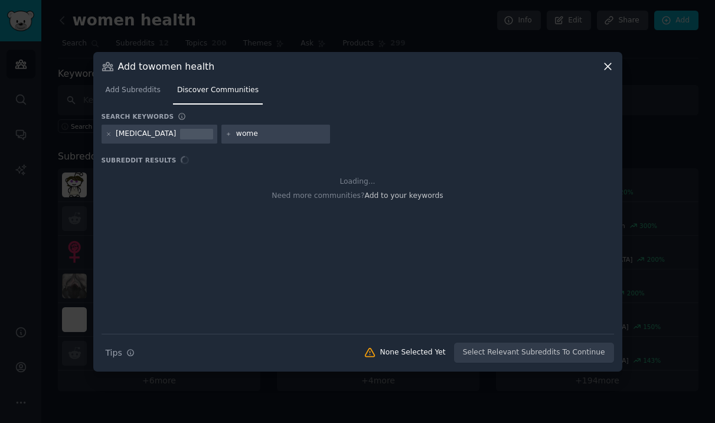
type input "women"
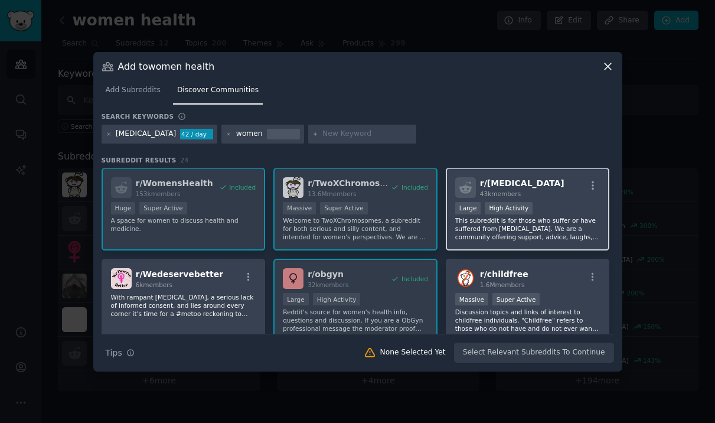
scroll to position [1, 0]
click at [542, 229] on p "This subreddit is for those who suffer or have suffered from [MEDICAL_DATA]. We…" at bounding box center [527, 227] width 145 height 25
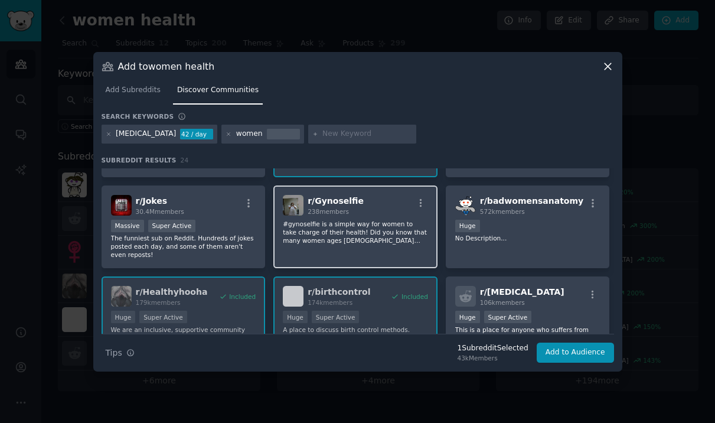
scroll to position [167, 0]
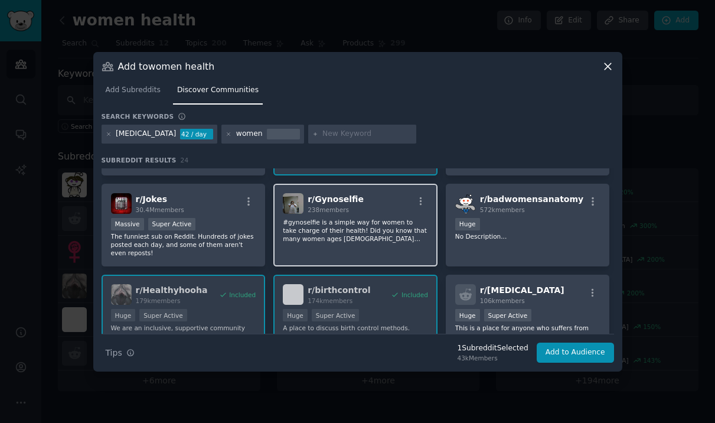
click at [397, 223] on p "#gynoselfie is a simple way for women to take charge of their health! Did you k…" at bounding box center [355, 230] width 145 height 25
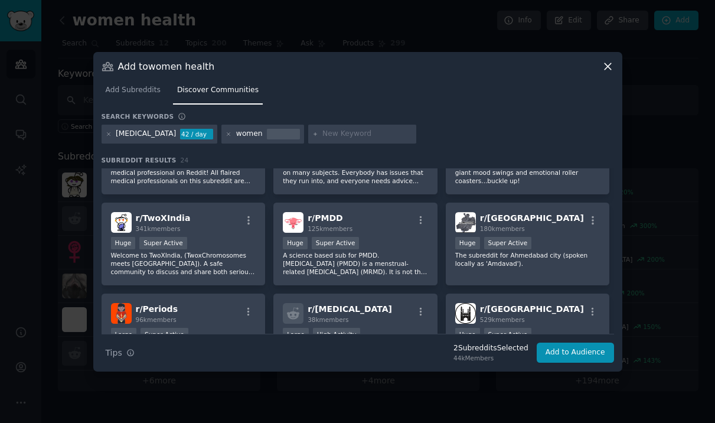
scroll to position [515, 0]
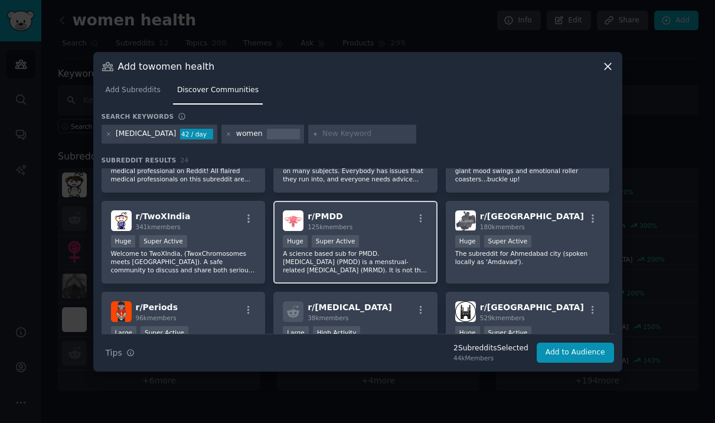
click at [366, 215] on div "r/ PMDD 125k members" at bounding box center [355, 220] width 145 height 21
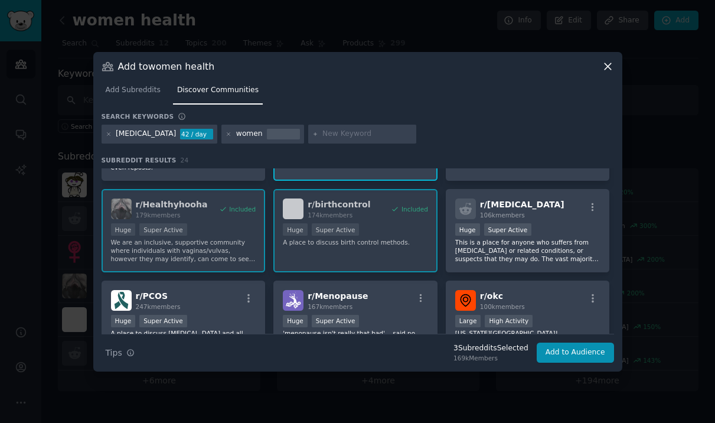
scroll to position [0, 0]
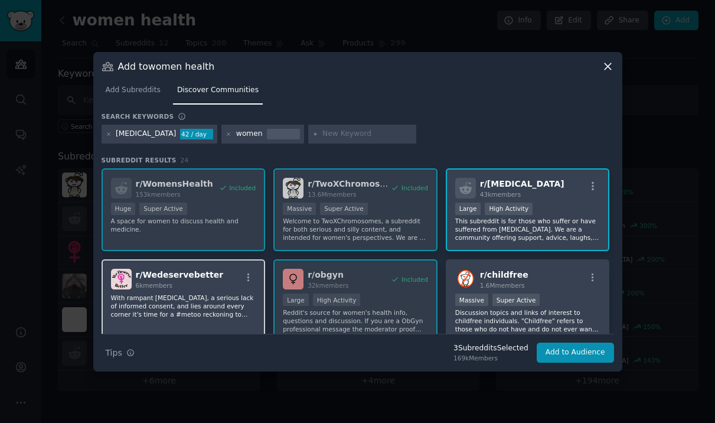
click at [168, 326] on div "r/ Wedeservebetter 6k members With rampant [MEDICAL_DATA], a serious lack of in…" at bounding box center [184, 300] width 164 height 83
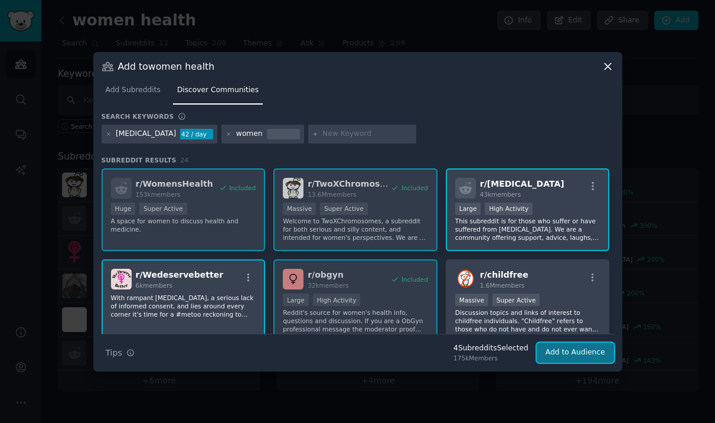
click at [568, 359] on button "Add to Audience" at bounding box center [575, 352] width 77 height 20
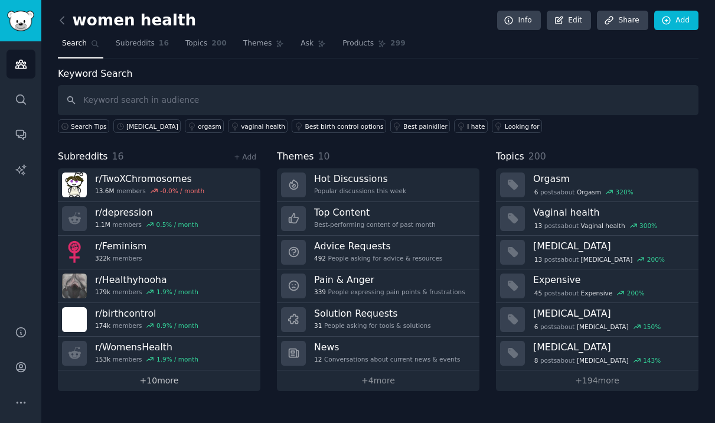
click at [172, 378] on link "+ 10 more" at bounding box center [159, 380] width 202 height 21
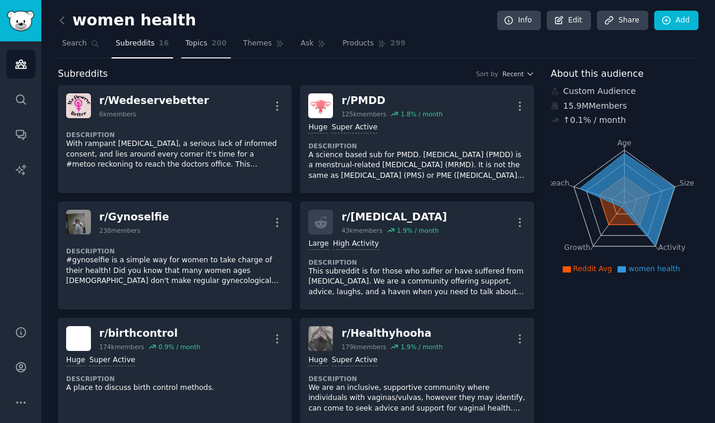
click at [194, 43] on span "Topics" at bounding box center [196, 43] width 22 height 11
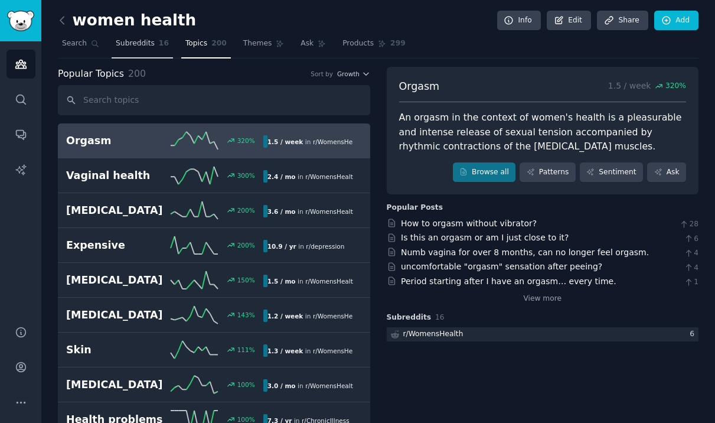
click at [133, 43] on span "Subreddits" at bounding box center [135, 43] width 39 height 11
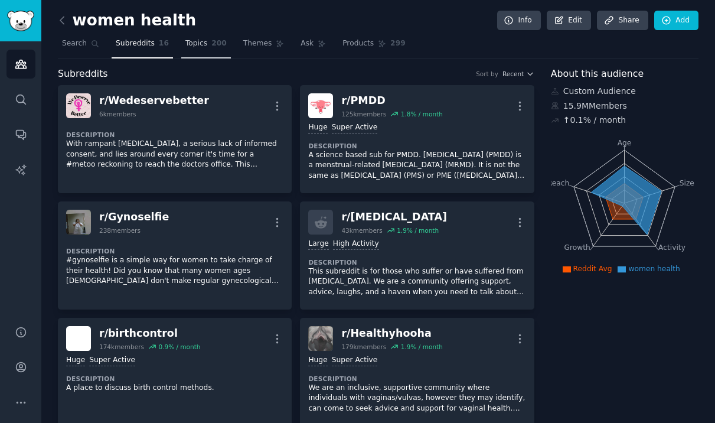
click at [188, 42] on span "Topics" at bounding box center [196, 43] width 22 height 11
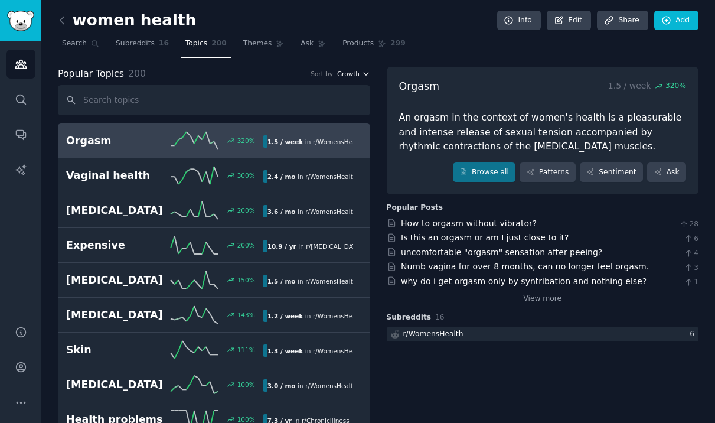
click at [347, 71] on span "Growth" at bounding box center [348, 74] width 22 height 8
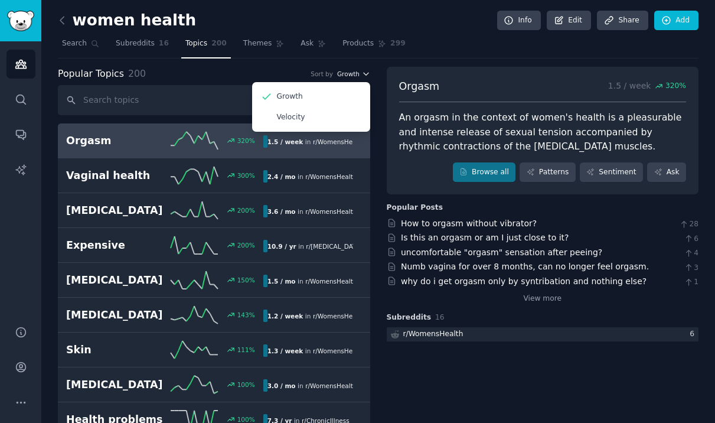
click at [347, 71] on span "Growth" at bounding box center [348, 74] width 22 height 8
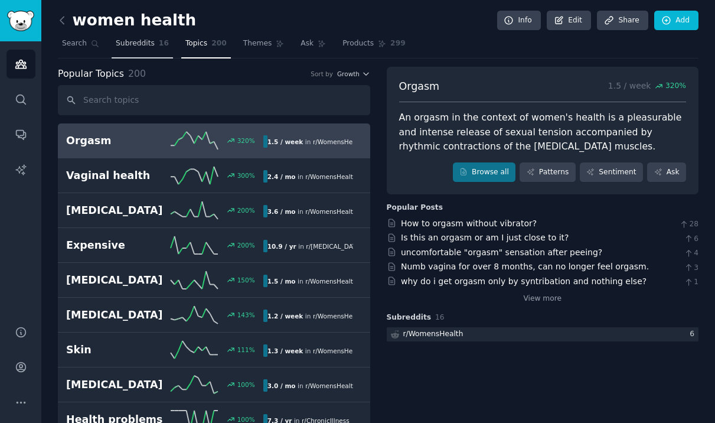
click at [132, 49] on link "Subreddits 16" at bounding box center [142, 46] width 61 height 24
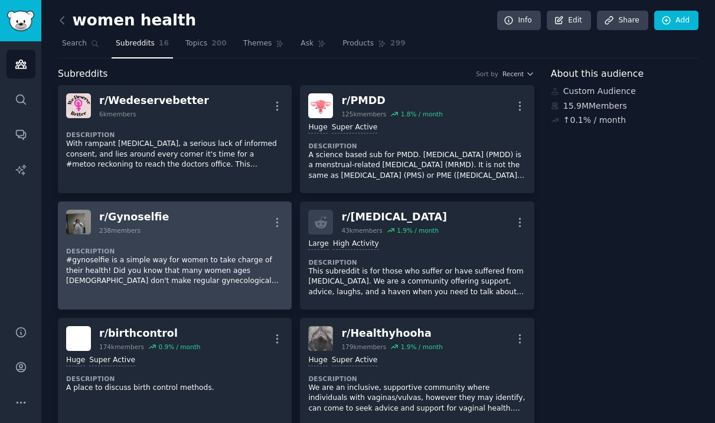
click at [172, 265] on p "#gynoselfie is a simple way for women to take charge of their health! Did you k…" at bounding box center [174, 270] width 217 height 31
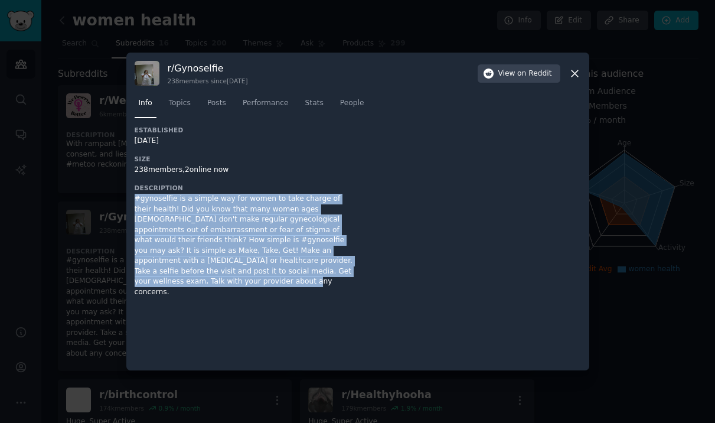
drag, startPoint x: 138, startPoint y: 192, endPoint x: 331, endPoint y: 289, distance: 215.7
click at [331, 289] on div "Established [DATE] Size 238 members, 2 online now Description #gynoselfie is a …" at bounding box center [358, 244] width 446 height 236
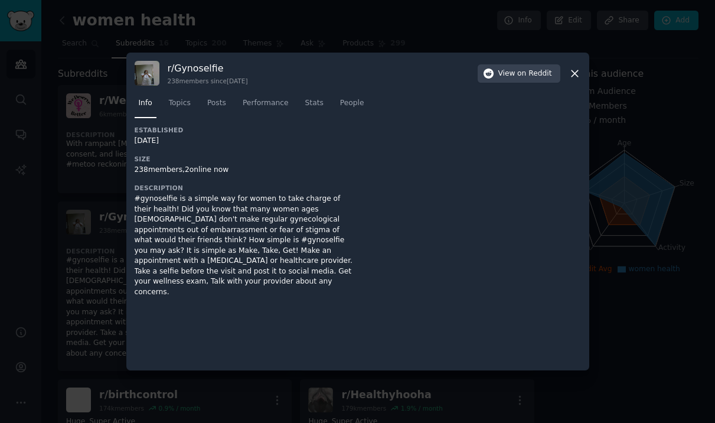
click at [89, 277] on div at bounding box center [357, 211] width 715 height 423
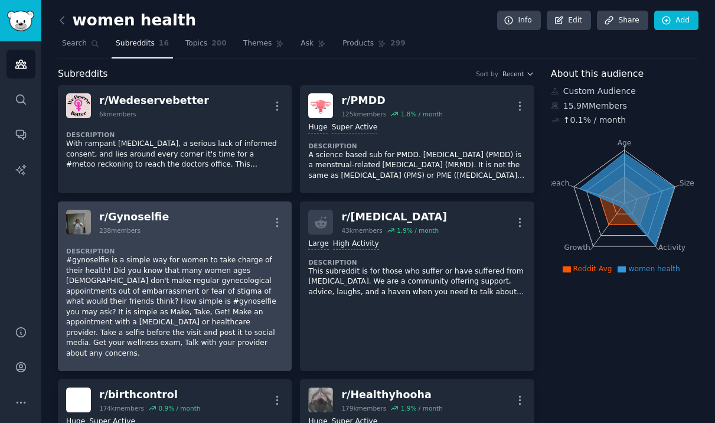
click at [74, 223] on img at bounding box center [78, 222] width 25 height 25
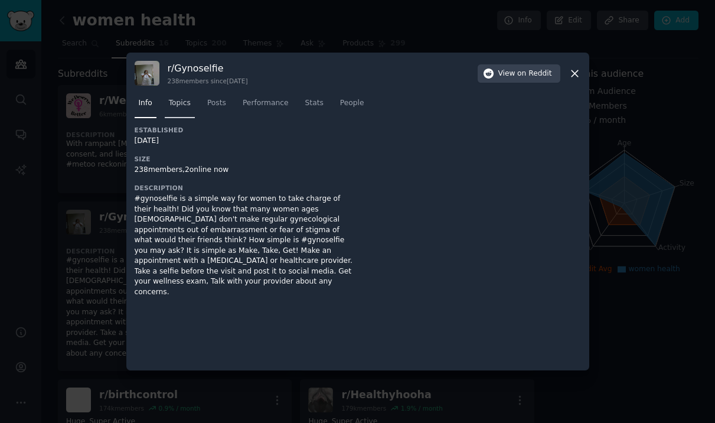
click at [188, 109] on link "Topics" at bounding box center [180, 106] width 30 height 24
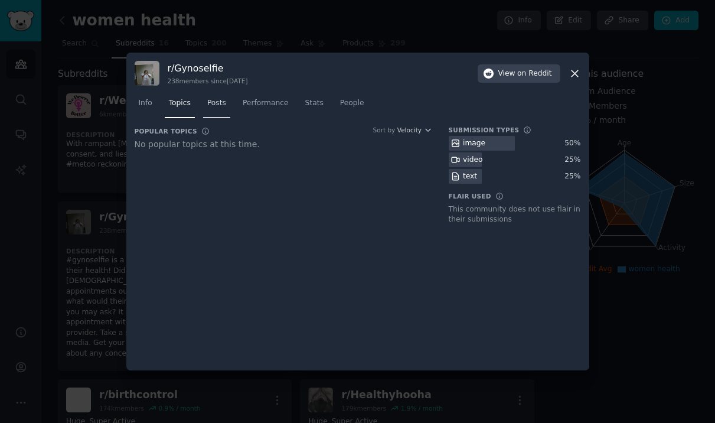
click at [208, 109] on link "Posts" at bounding box center [216, 106] width 27 height 24
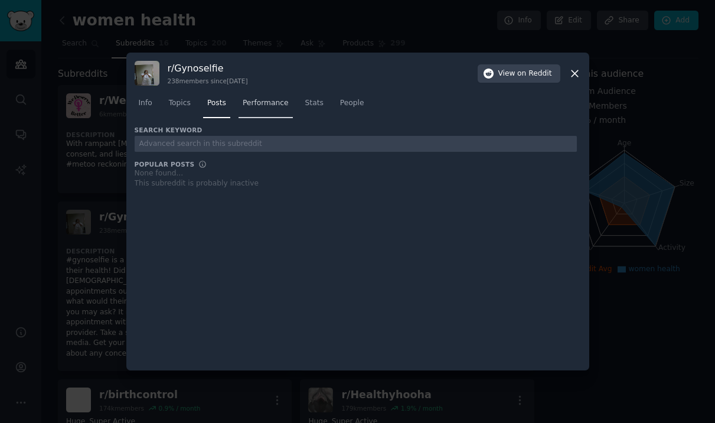
click at [251, 110] on link "Performance" at bounding box center [265, 106] width 54 height 24
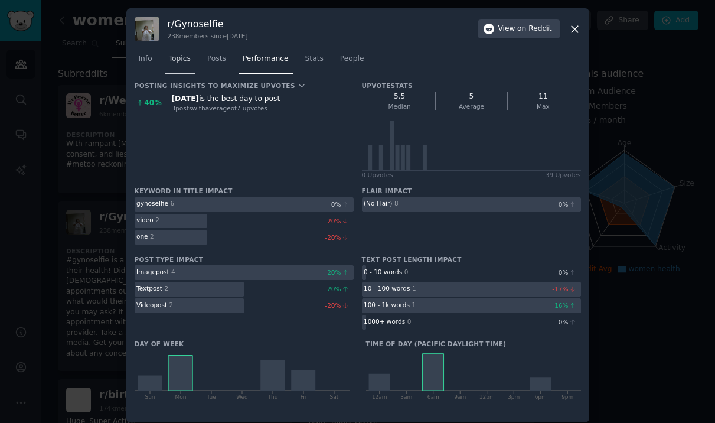
click at [184, 57] on span "Topics" at bounding box center [180, 59] width 22 height 11
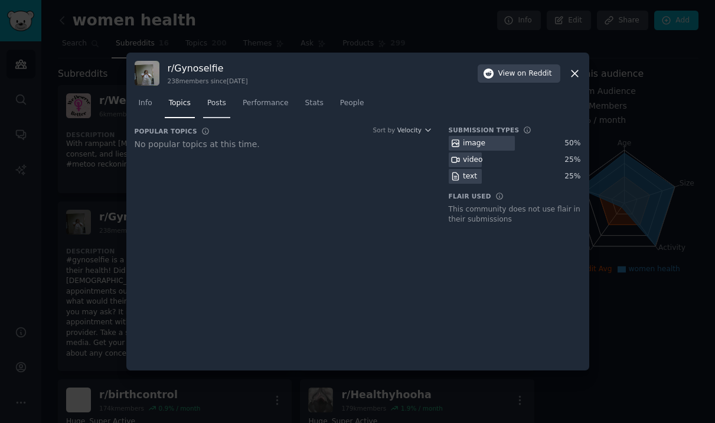
click at [220, 109] on link "Posts" at bounding box center [216, 106] width 27 height 24
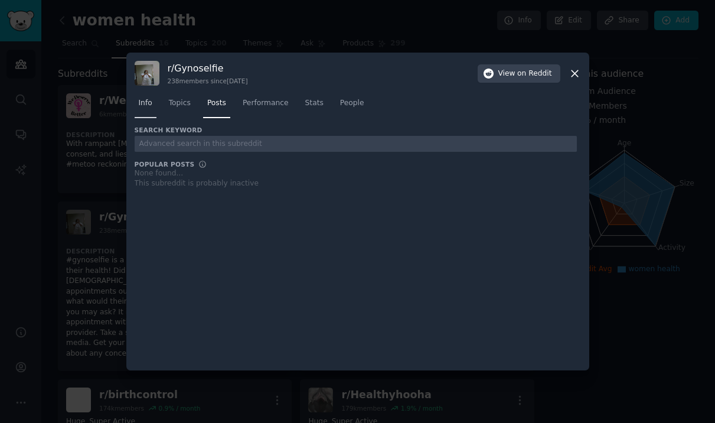
click at [145, 104] on span "Info" at bounding box center [146, 103] width 14 height 11
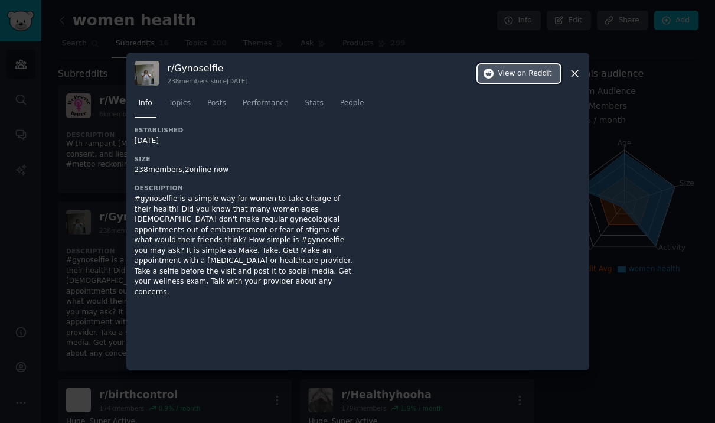
click at [529, 80] on button "View on Reddit" at bounding box center [519, 73] width 83 height 19
click at [581, 76] on div "r/ Gynoselfie 238 members since [DATE] View on Reddit Info Topics Posts Perform…" at bounding box center [357, 212] width 463 height 318
click at [579, 76] on icon at bounding box center [574, 73] width 12 height 12
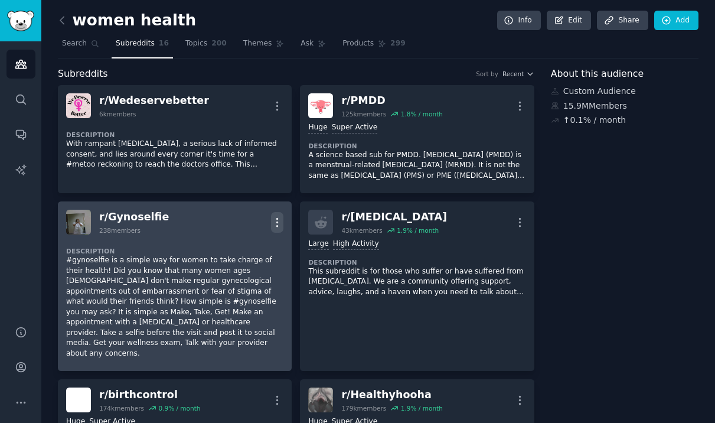
click at [272, 224] on icon "button" at bounding box center [277, 222] width 12 height 12
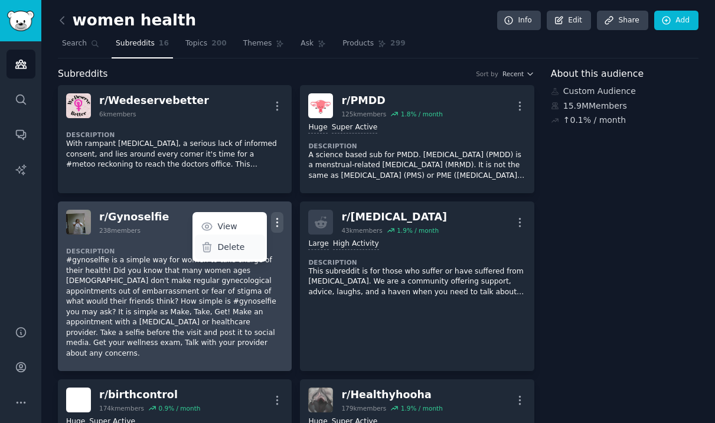
click at [237, 250] on p "Delete" at bounding box center [230, 247] width 27 height 12
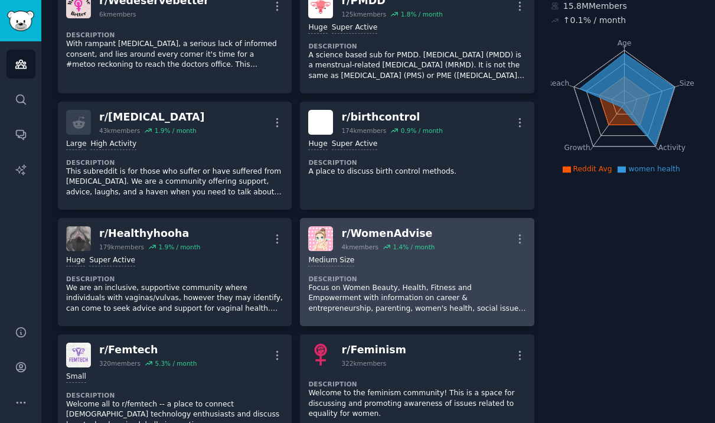
scroll to position [113, 0]
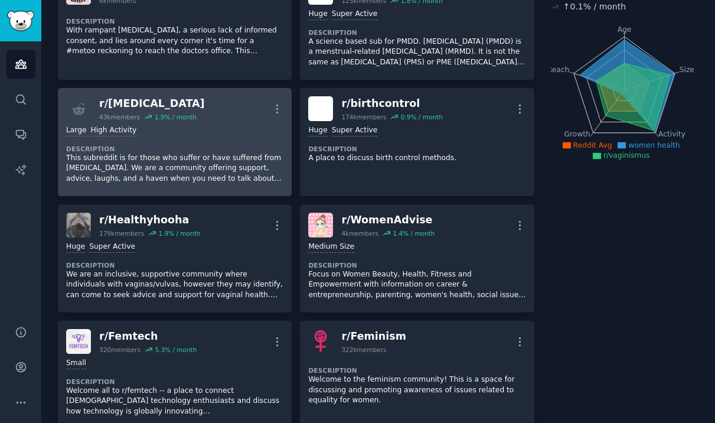
click at [224, 142] on div ">= 80th percentile for submissions / day Large High Activity Description This s…" at bounding box center [174, 154] width 217 height 67
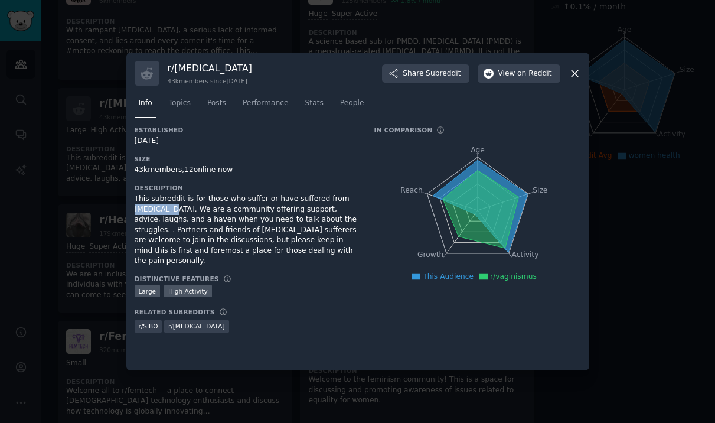
drag, startPoint x: 135, startPoint y: 211, endPoint x: 171, endPoint y: 212, distance: 36.0
click at [171, 212] on div "This subreddit is for those who suffer or have suffered from [MEDICAL_DATA]. We…" at bounding box center [246, 230] width 223 height 73
copy div "[MEDICAL_DATA]"
click at [573, 74] on icon at bounding box center [574, 73] width 6 height 6
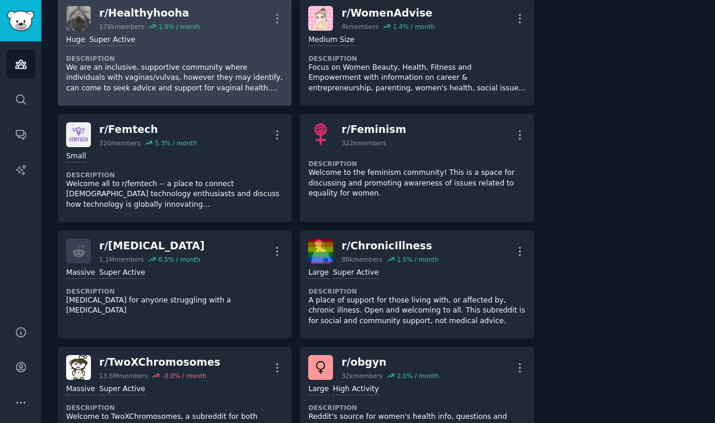
scroll to position [325, 0]
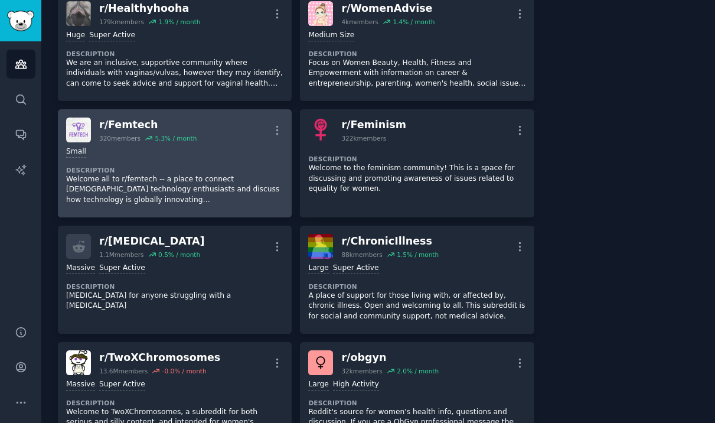
click at [146, 199] on p "Welcome all to r/femtech -- a place to connect [DEMOGRAPHIC_DATA] technology en…" at bounding box center [174, 189] width 217 height 31
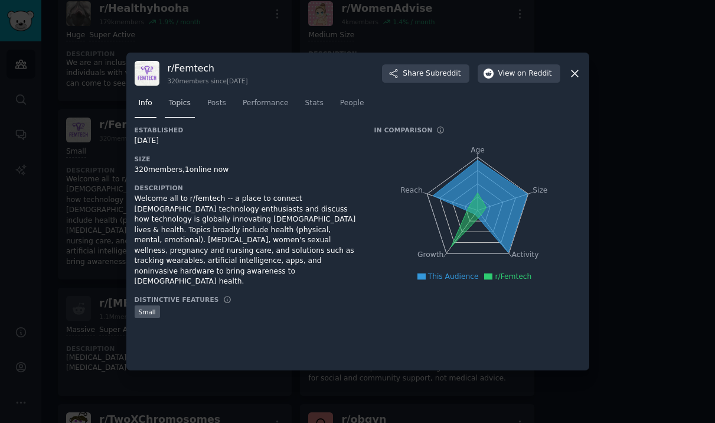
click at [183, 100] on span "Topics" at bounding box center [180, 103] width 22 height 11
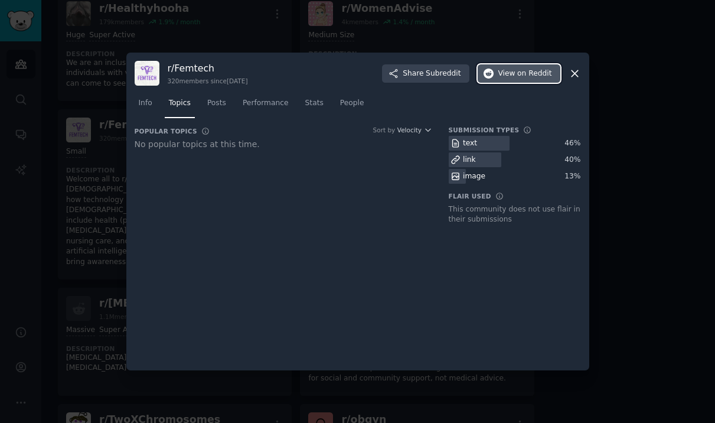
click at [497, 77] on button "View on Reddit" at bounding box center [519, 73] width 83 height 19
click at [575, 73] on icon at bounding box center [574, 73] width 6 height 6
